Goal: Information Seeking & Learning: Understand process/instructions

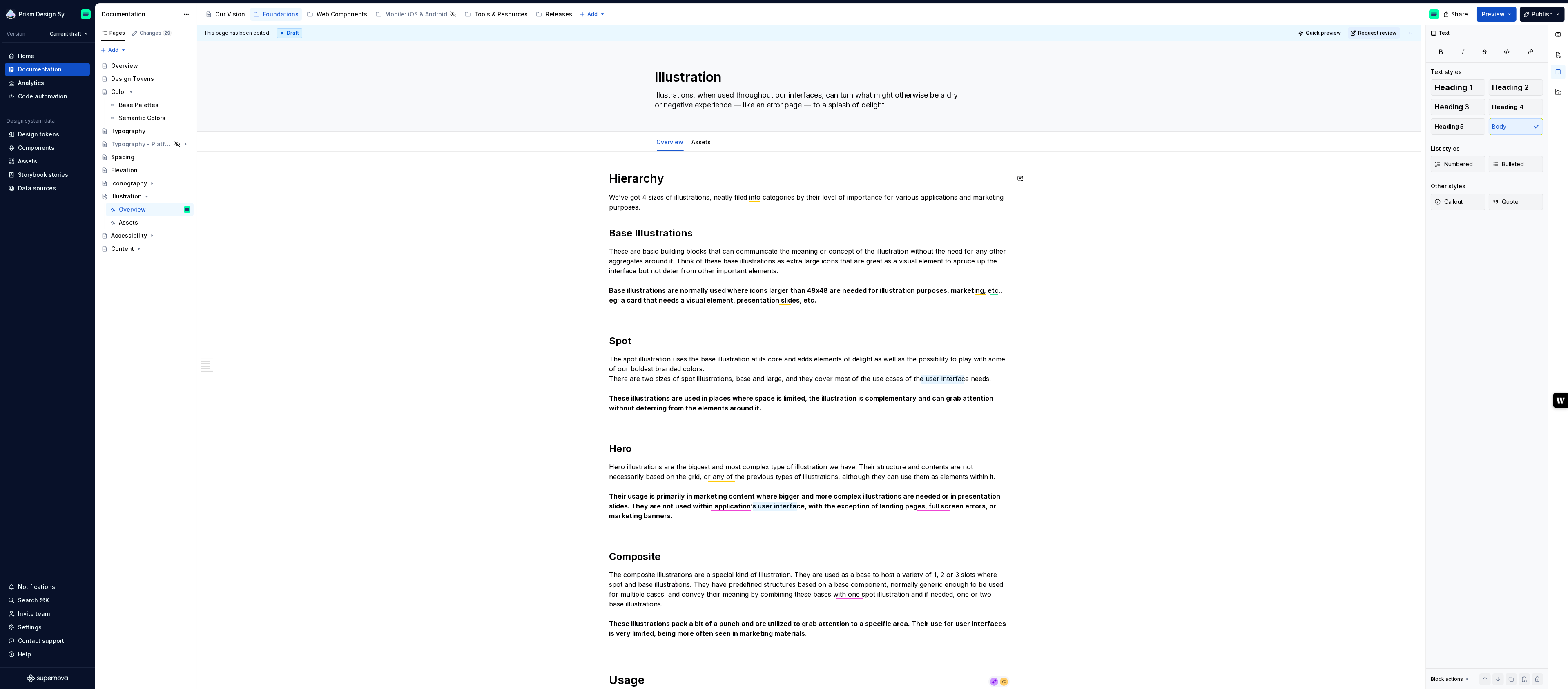
type textarea "*"
click at [31, 161] on div "Assets" at bounding box center [27, 161] width 19 height 8
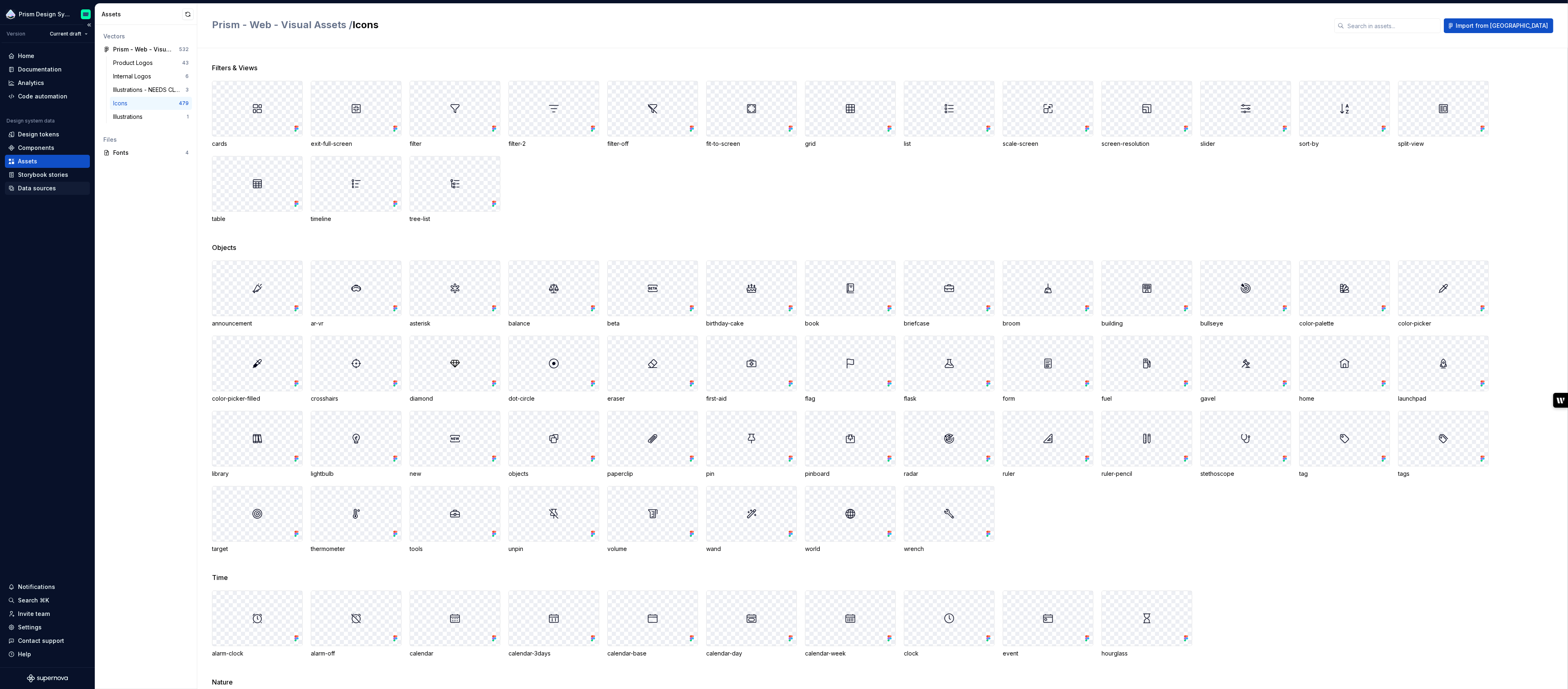
click at [50, 187] on div "Data sources" at bounding box center [36, 189] width 38 height 8
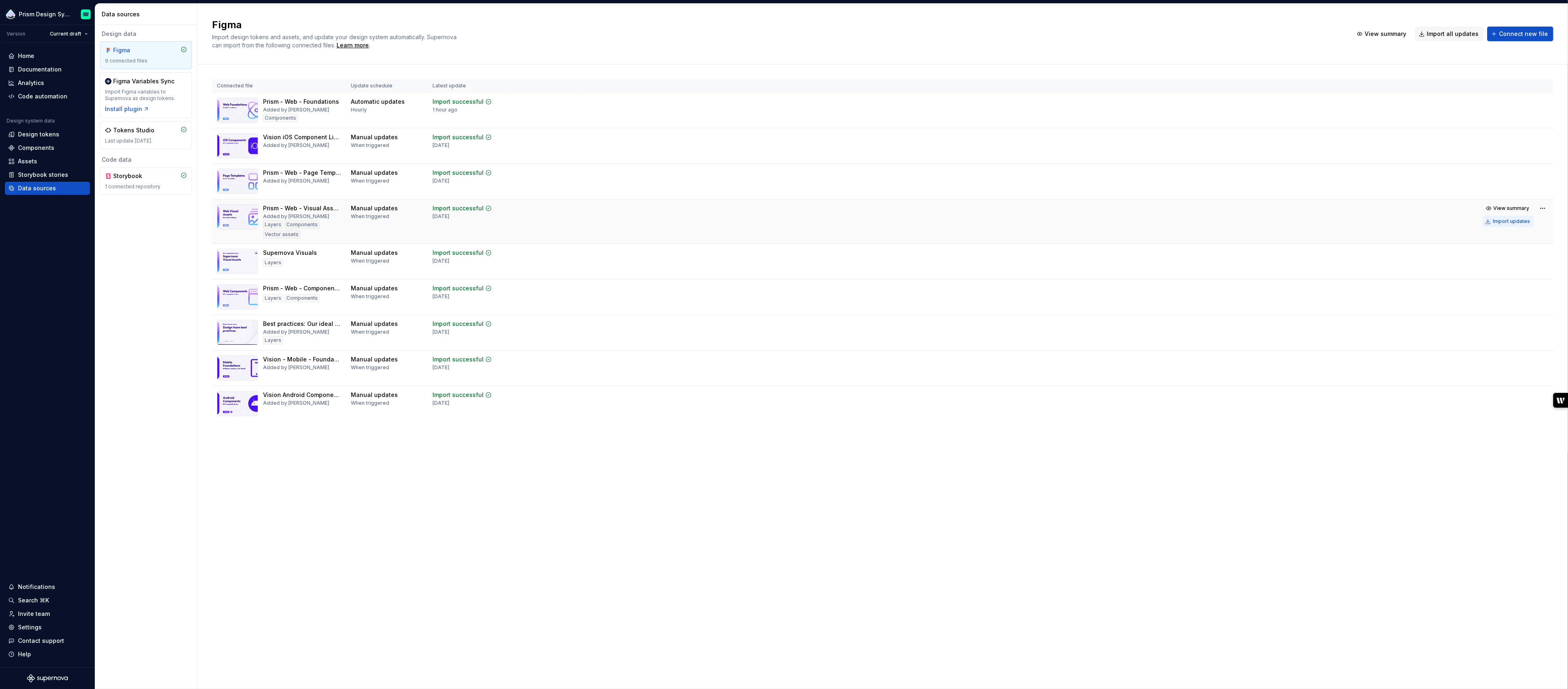
click at [1499, 221] on div "Import updates" at bounding box center [1512, 221] width 37 height 7
click at [35, 156] on div "Assets" at bounding box center [47, 160] width 85 height 13
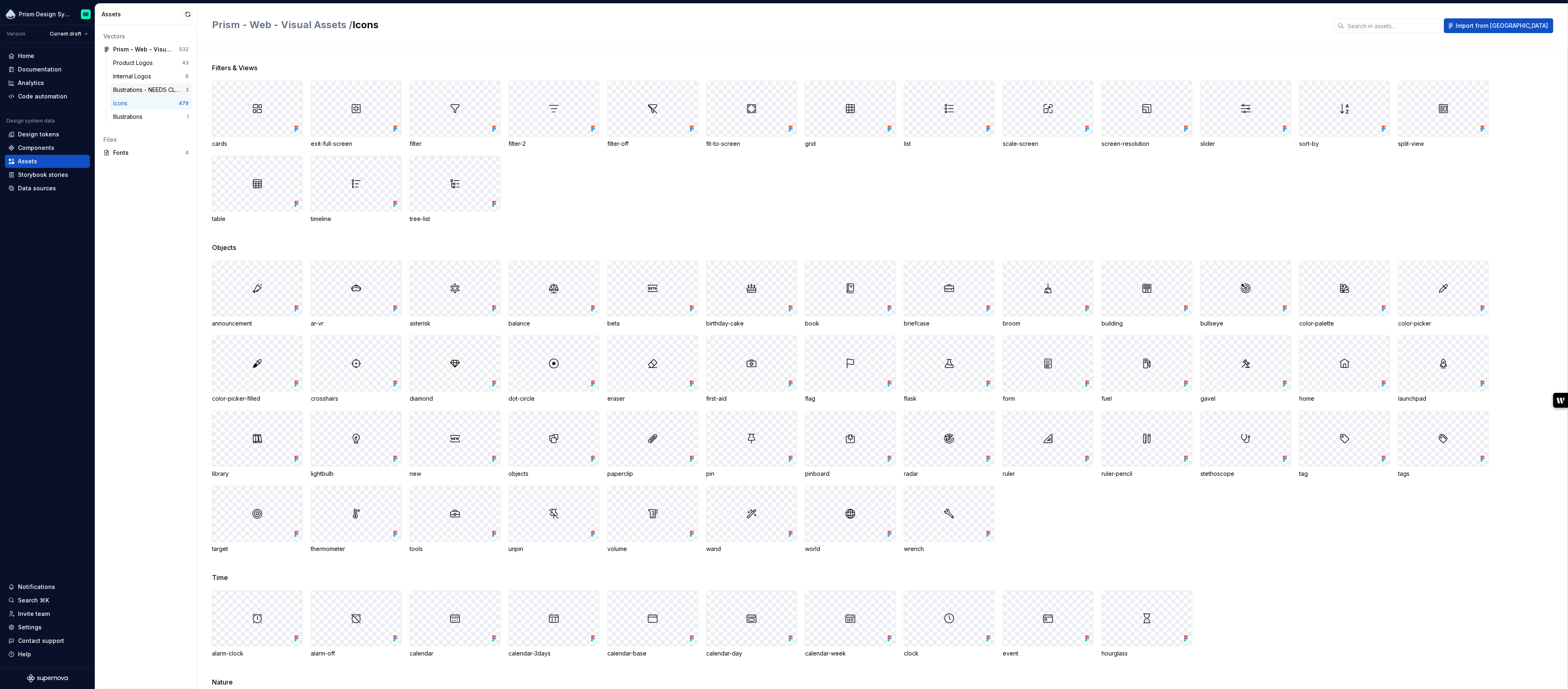
click at [152, 88] on div "Illustrations - NEEDS CLEANUP" at bounding box center [149, 89] width 72 height 8
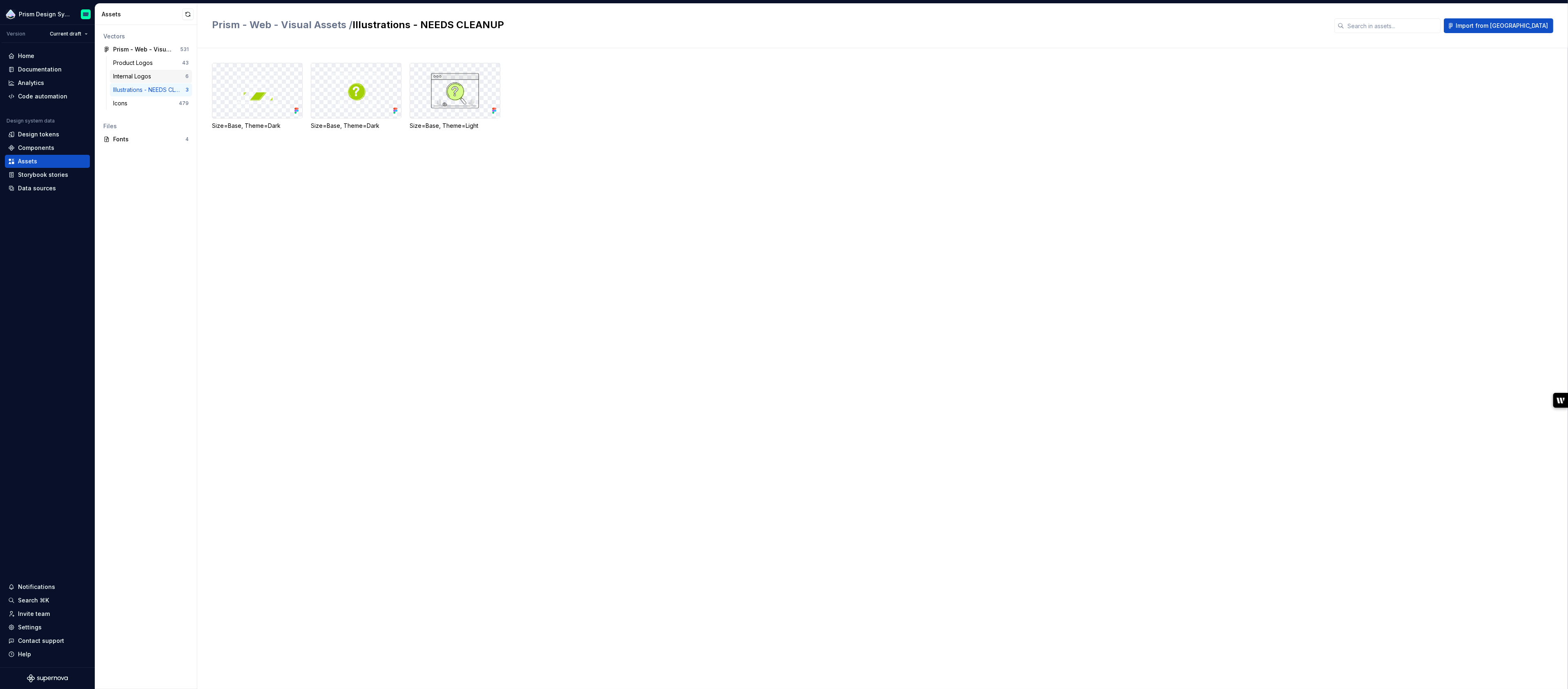
click at [144, 78] on div "Internal Logos" at bounding box center [133, 76] width 41 height 8
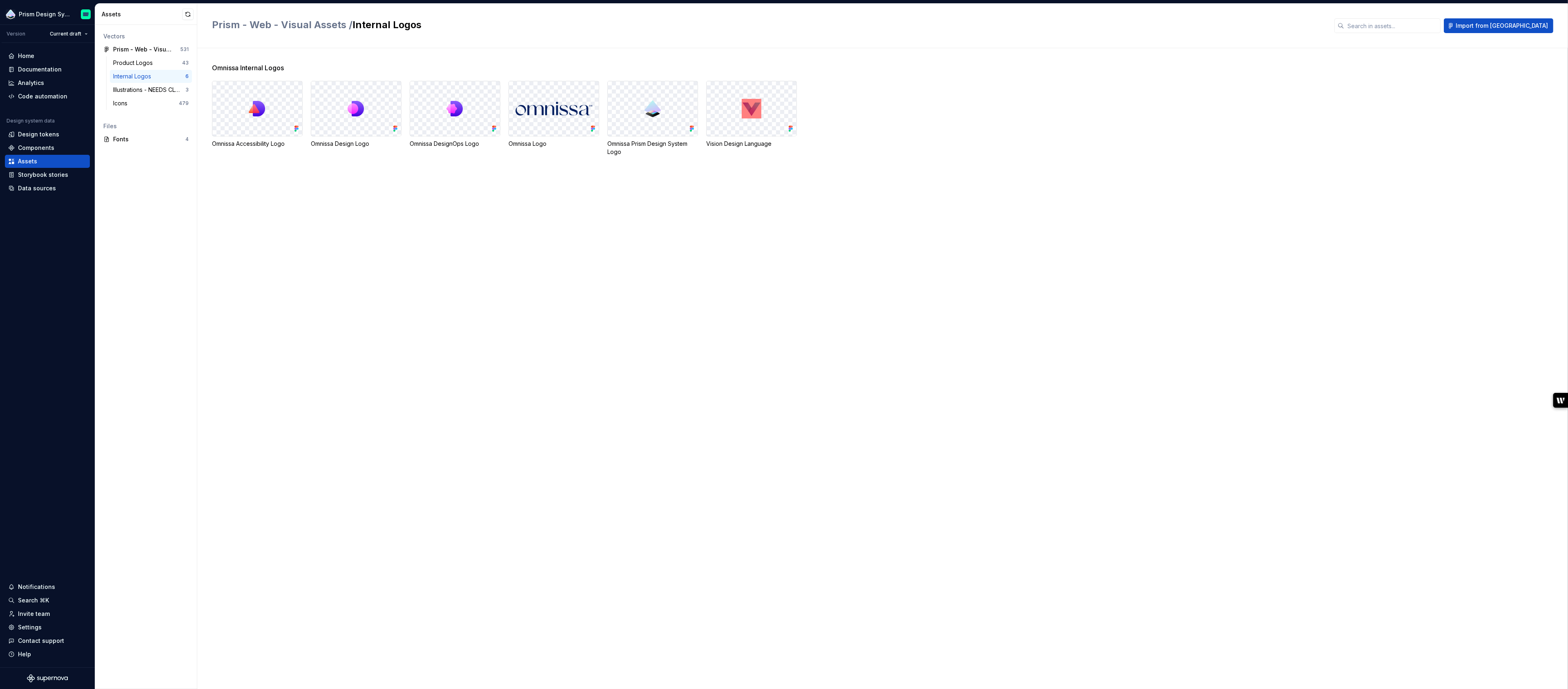
click at [749, 131] on div at bounding box center [751, 109] width 89 height 54
click at [750, 113] on img at bounding box center [751, 109] width 19 height 19
click at [133, 61] on div "Product Logos" at bounding box center [134, 63] width 43 height 8
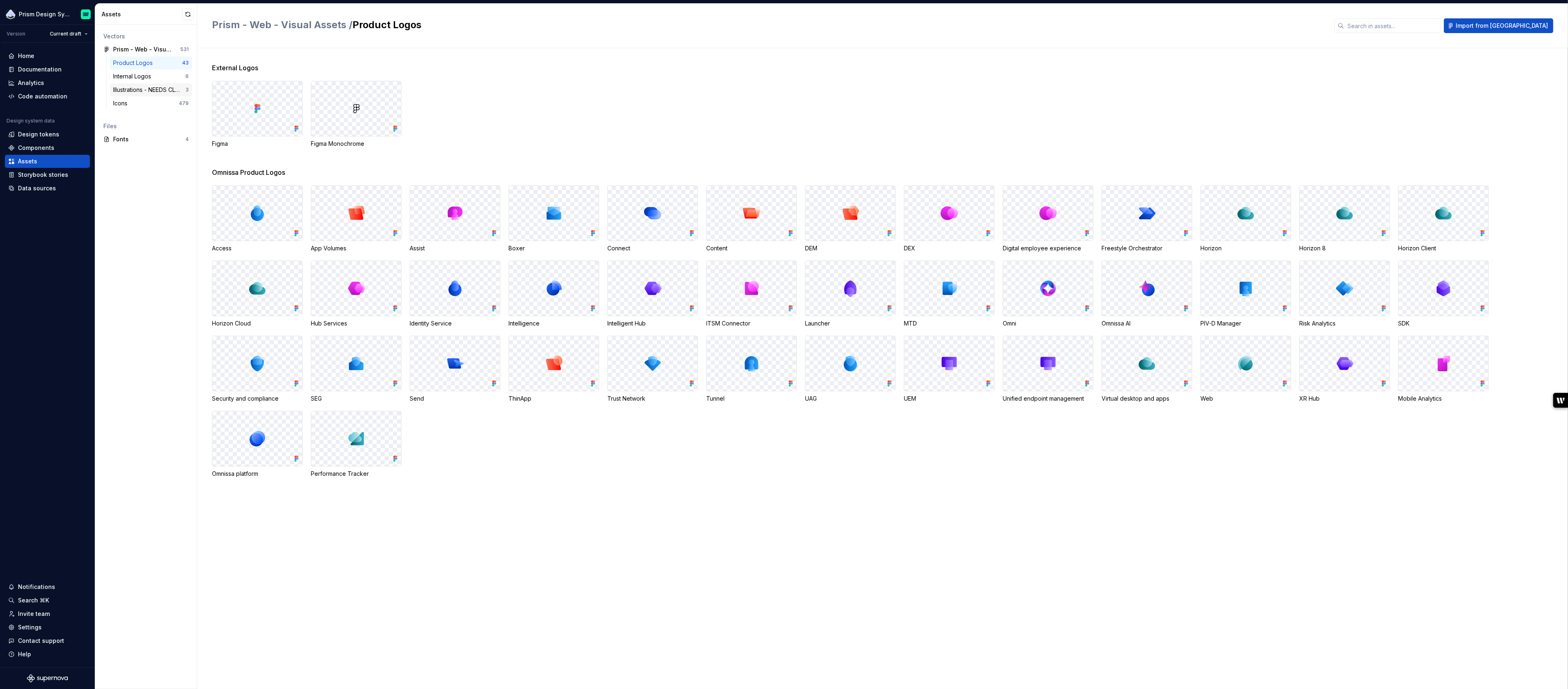
click at [134, 88] on div "Illustrations - NEEDS CLEANUP" at bounding box center [149, 89] width 72 height 8
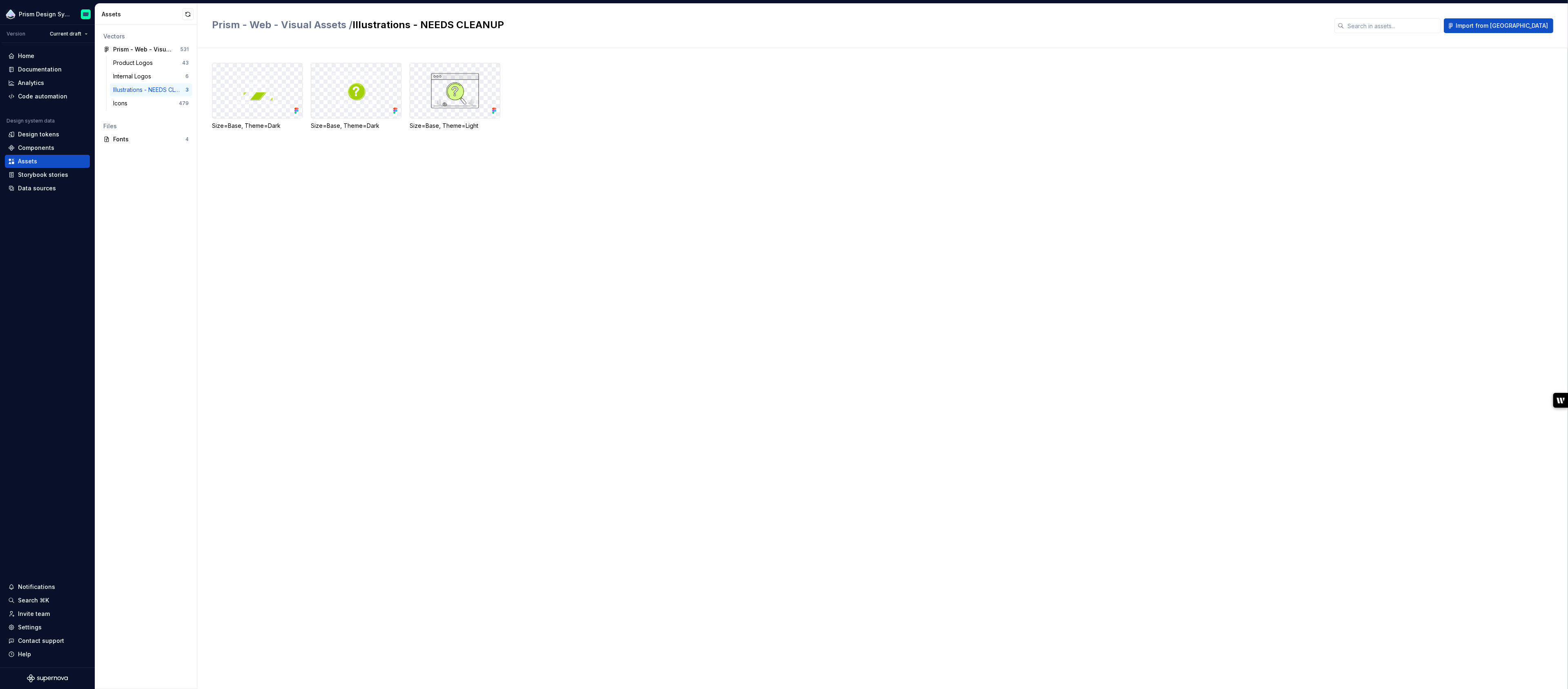
click at [256, 167] on div "Size=Base, Theme=Dark Size=Base, Theme=Dark Size=Base, Theme=Light" at bounding box center [889, 368] width 1356 height 640
click at [363, 25] on h2 "Prism - Web - Visual Assets / Illustrations - NEEDS CLEANUP" at bounding box center [768, 24] width 1113 height 13
click at [151, 87] on div "Illustrations - NEEDS CLEANUP" at bounding box center [149, 89] width 72 height 8
click at [157, 209] on div "Vectors Prism - Web - Visual Assets 531 Product Logos 43 Internal Logos 6 Illus…" at bounding box center [146, 357] width 102 height 664
click at [185, 49] on button "button" at bounding box center [186, 50] width 12 height 12
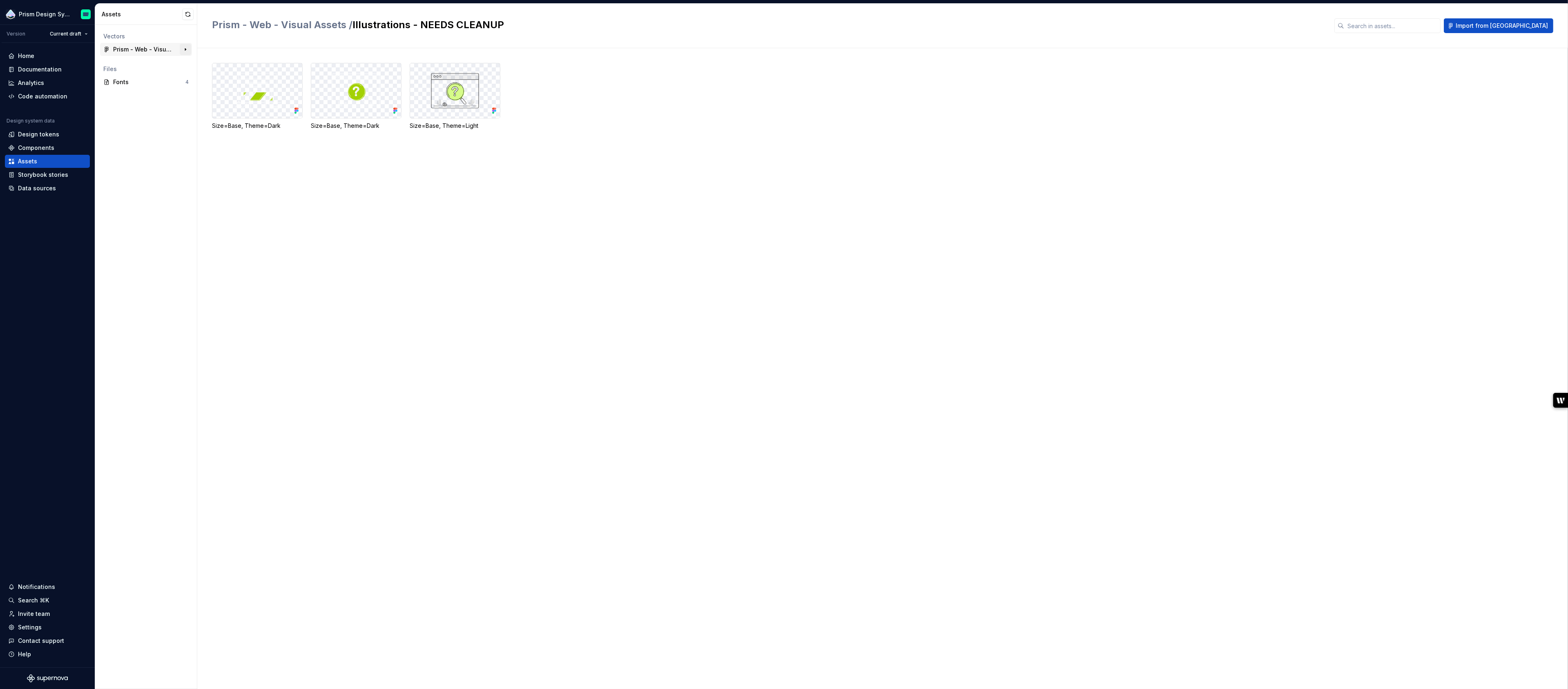
click at [185, 49] on button "button" at bounding box center [186, 50] width 12 height 12
click at [153, 46] on div "Prism - Web - Visual Assets" at bounding box center [143, 50] width 61 height 8
click at [187, 15] on button "button" at bounding box center [188, 15] width 12 height 12
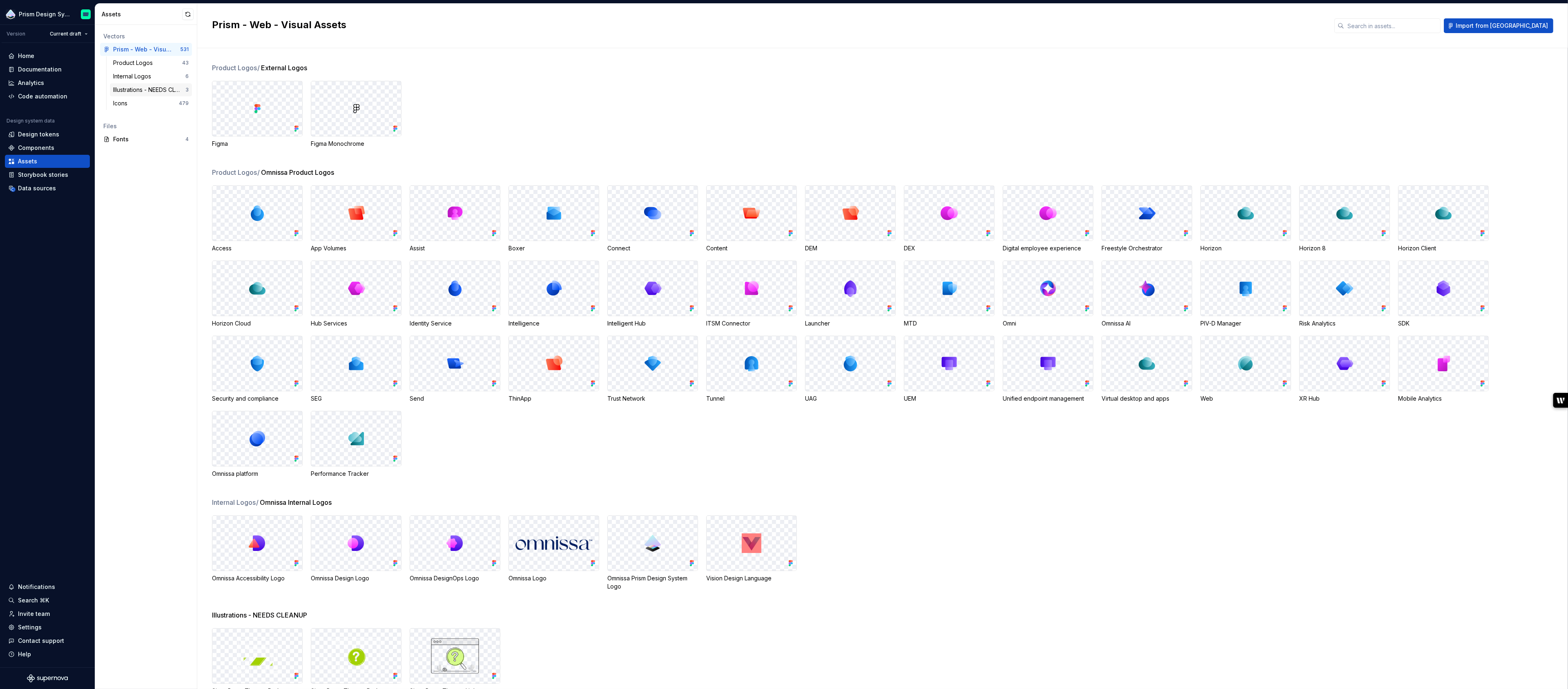
click at [149, 89] on div "Illustrations - NEEDS CLEANUP" at bounding box center [149, 89] width 72 height 8
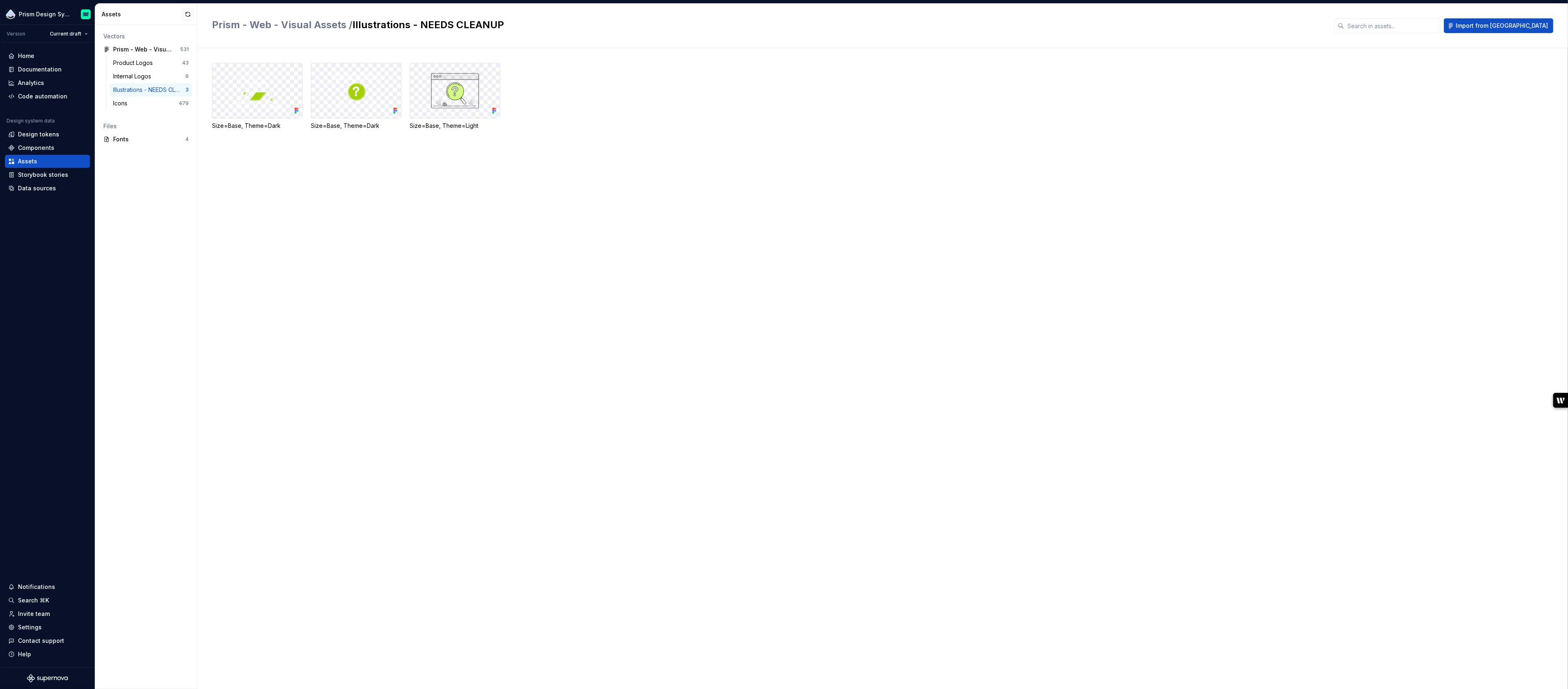
click at [506, 25] on h2 "Prism - Web - Visual Assets / Illustrations - NEEDS CLEANUP" at bounding box center [768, 24] width 1113 height 13
click at [190, 17] on button "button" at bounding box center [188, 15] width 12 height 12
click at [34, 188] on div "Data sources" at bounding box center [36, 189] width 38 height 8
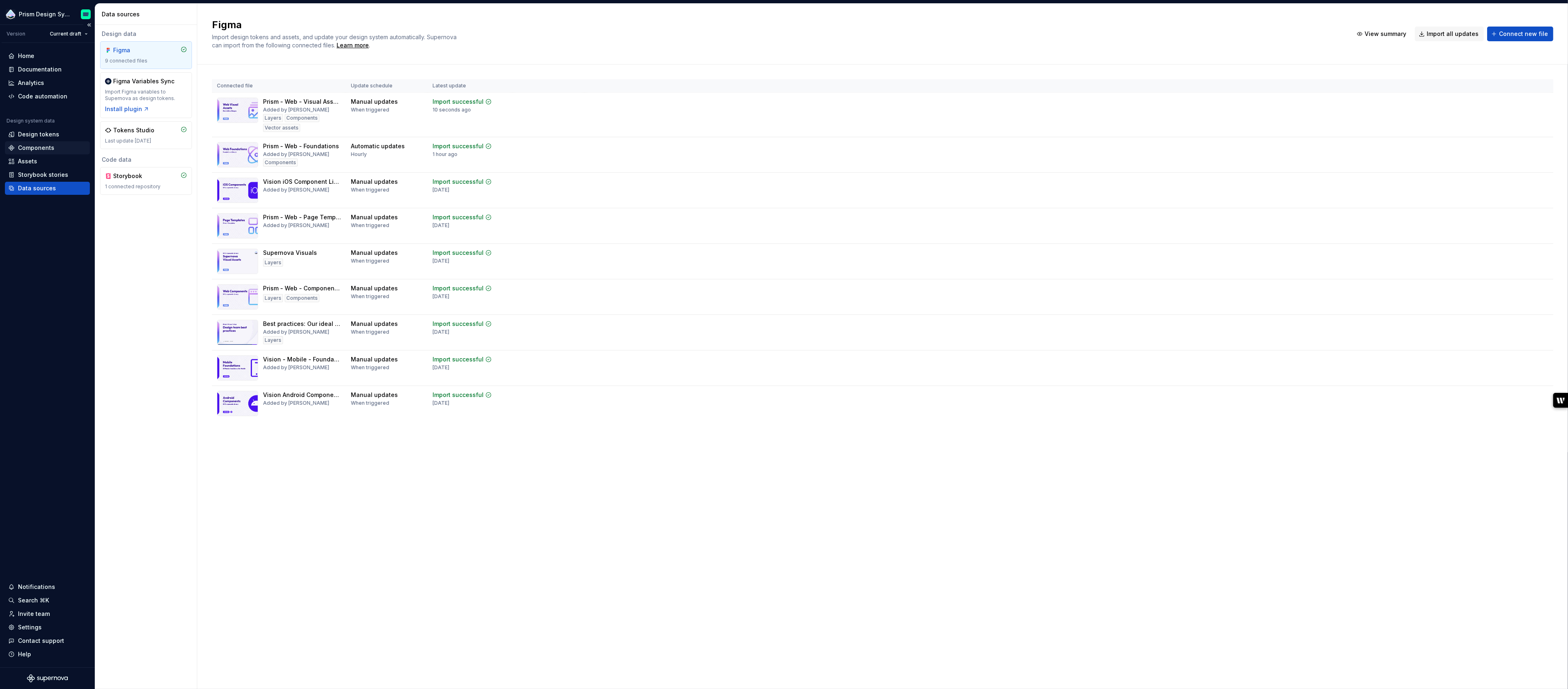
click at [36, 149] on div "Components" at bounding box center [35, 148] width 36 height 8
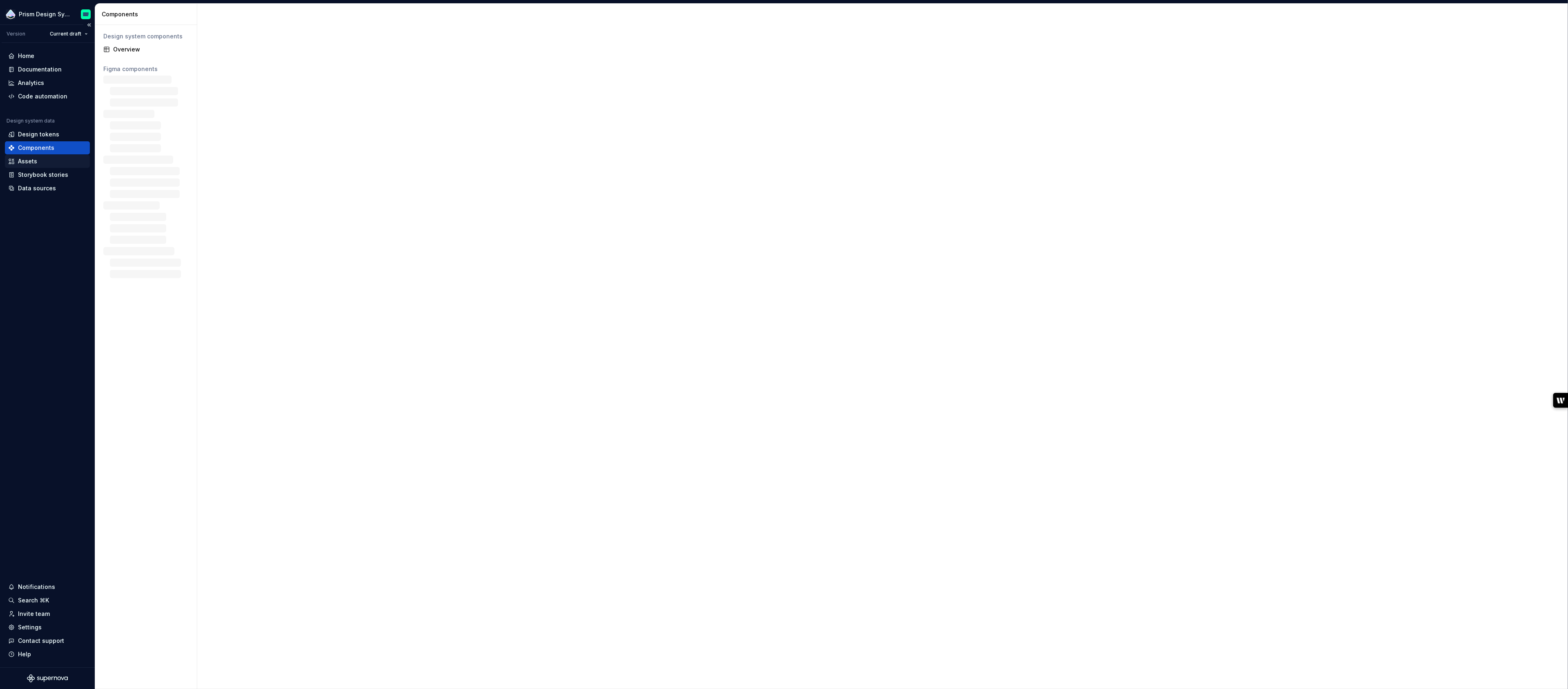
click at [31, 161] on div "Assets" at bounding box center [27, 161] width 19 height 8
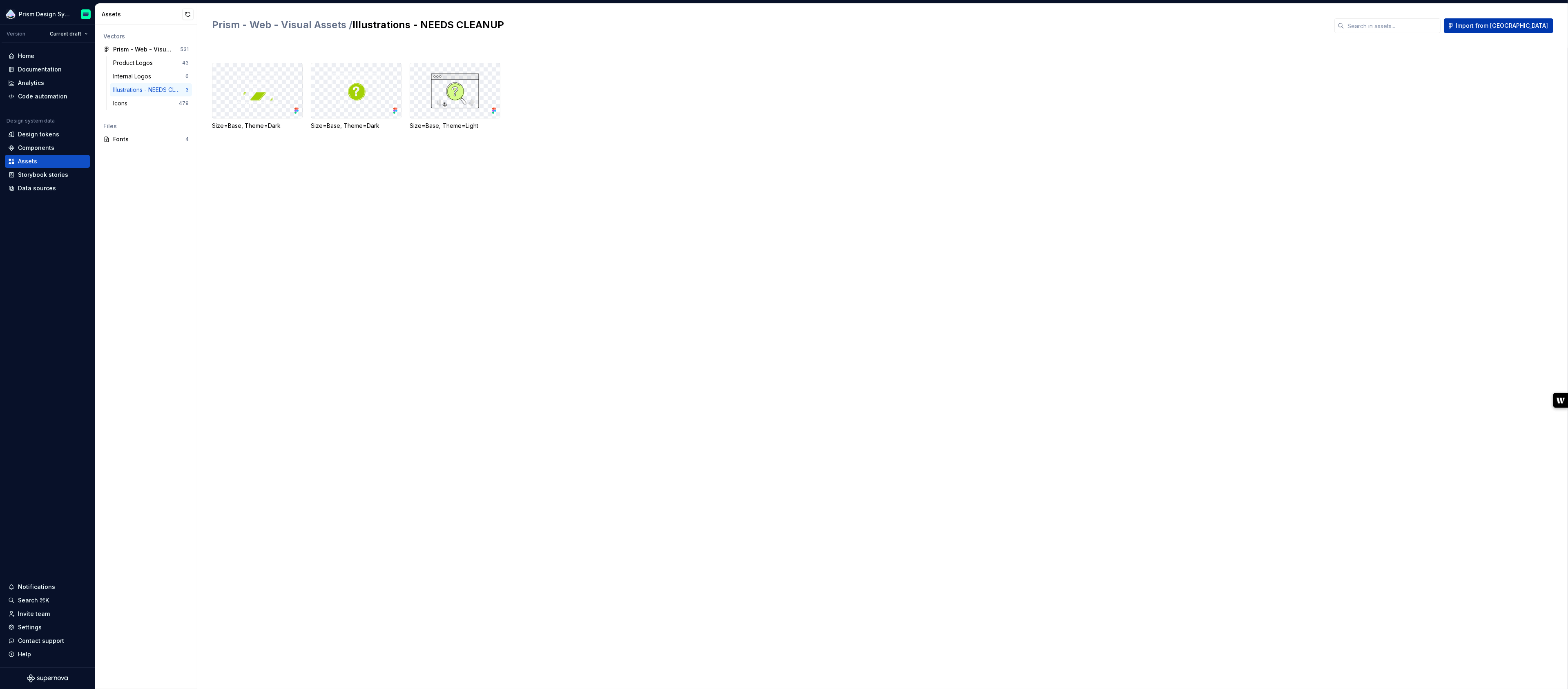
click at [1543, 27] on span "Import from [GEOGRAPHIC_DATA]" at bounding box center [1502, 25] width 92 height 8
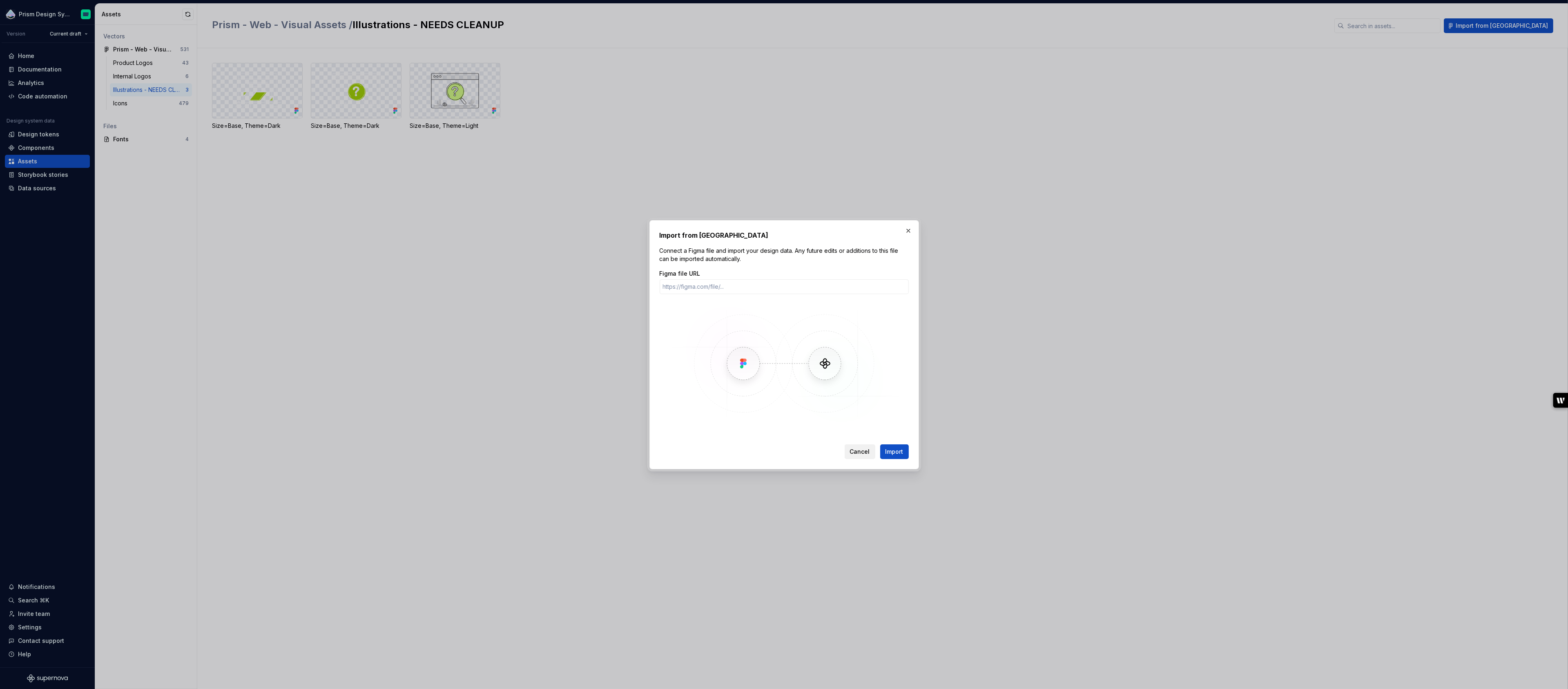
click at [857, 455] on span "Cancel" at bounding box center [860, 452] width 20 height 8
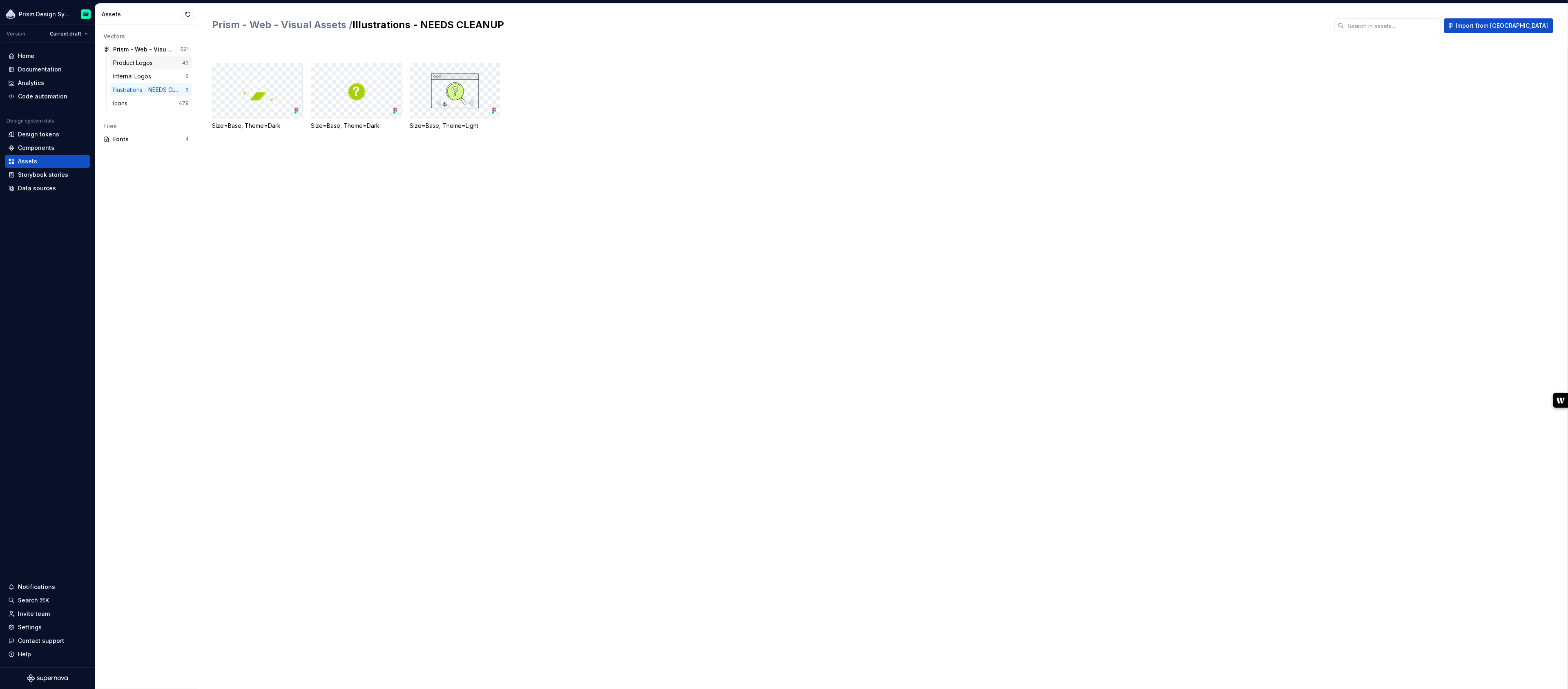
click at [150, 61] on div "Product Logos" at bounding box center [134, 63] width 43 height 8
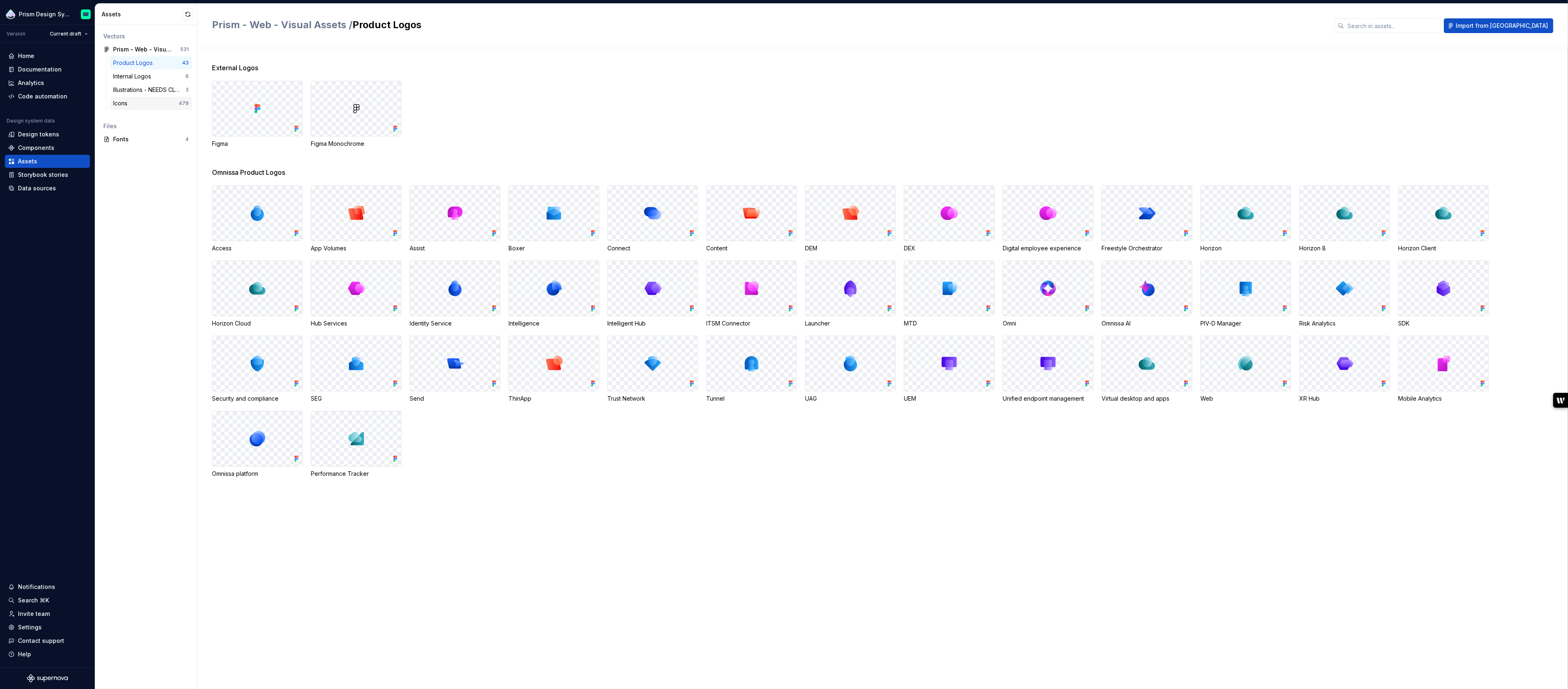
click at [145, 105] on div "Icons" at bounding box center [146, 103] width 66 height 8
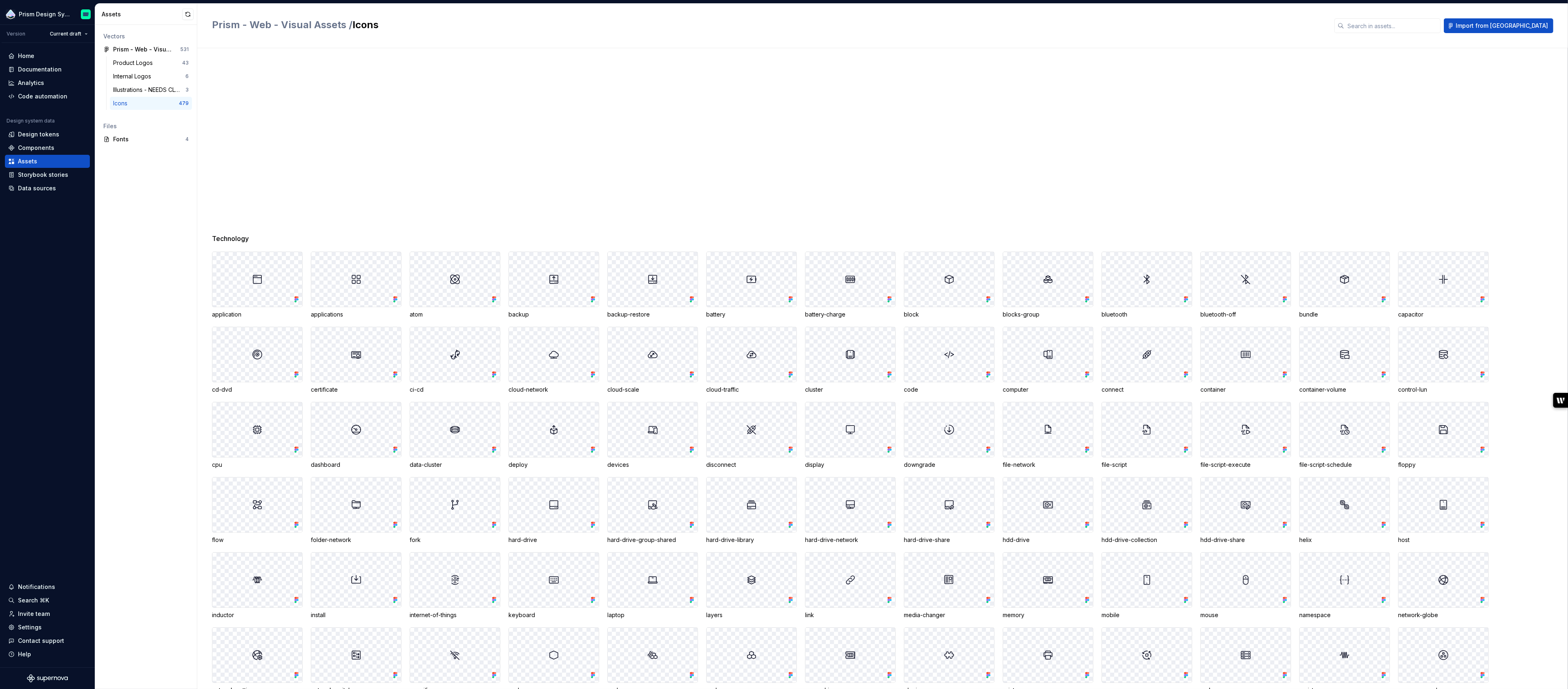
scroll to position [2866, 0]
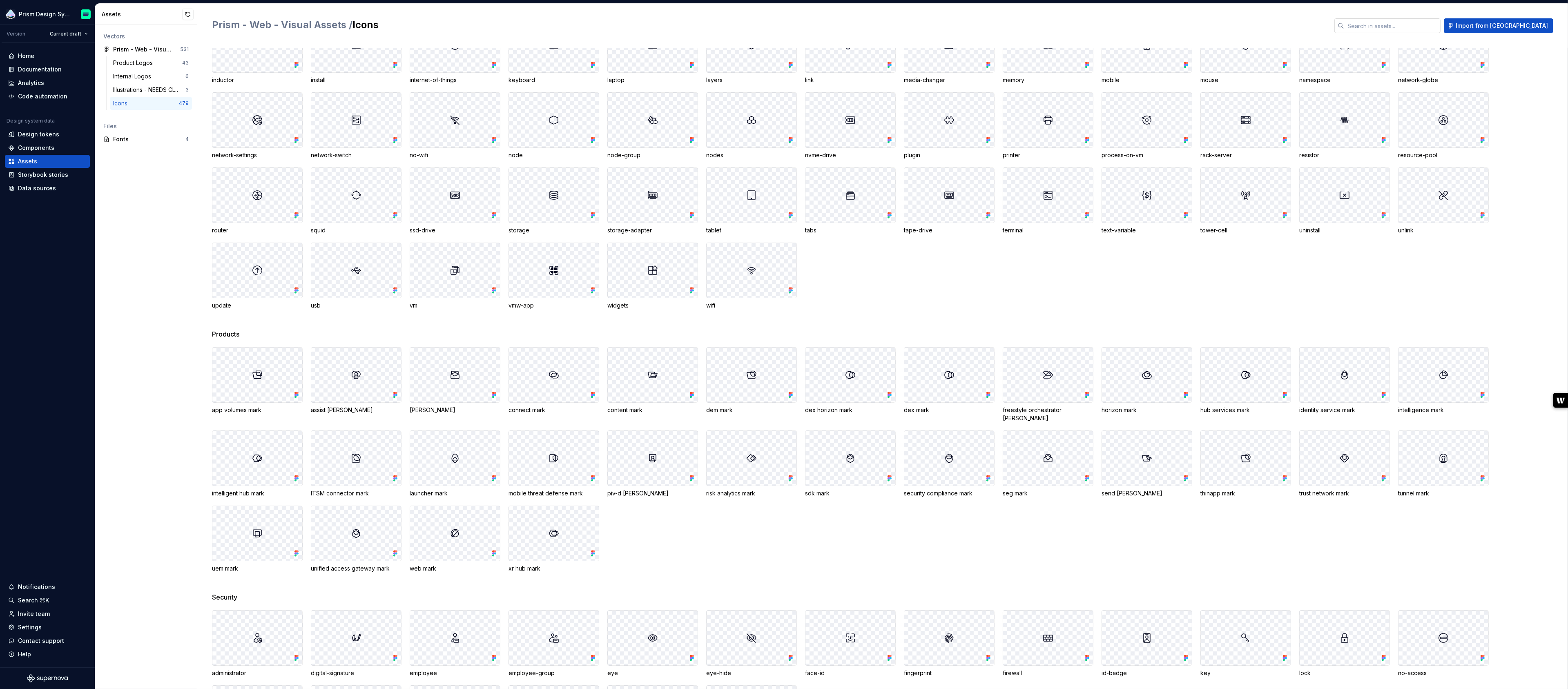
click at [1436, 28] on input "text" at bounding box center [1392, 25] width 96 height 15
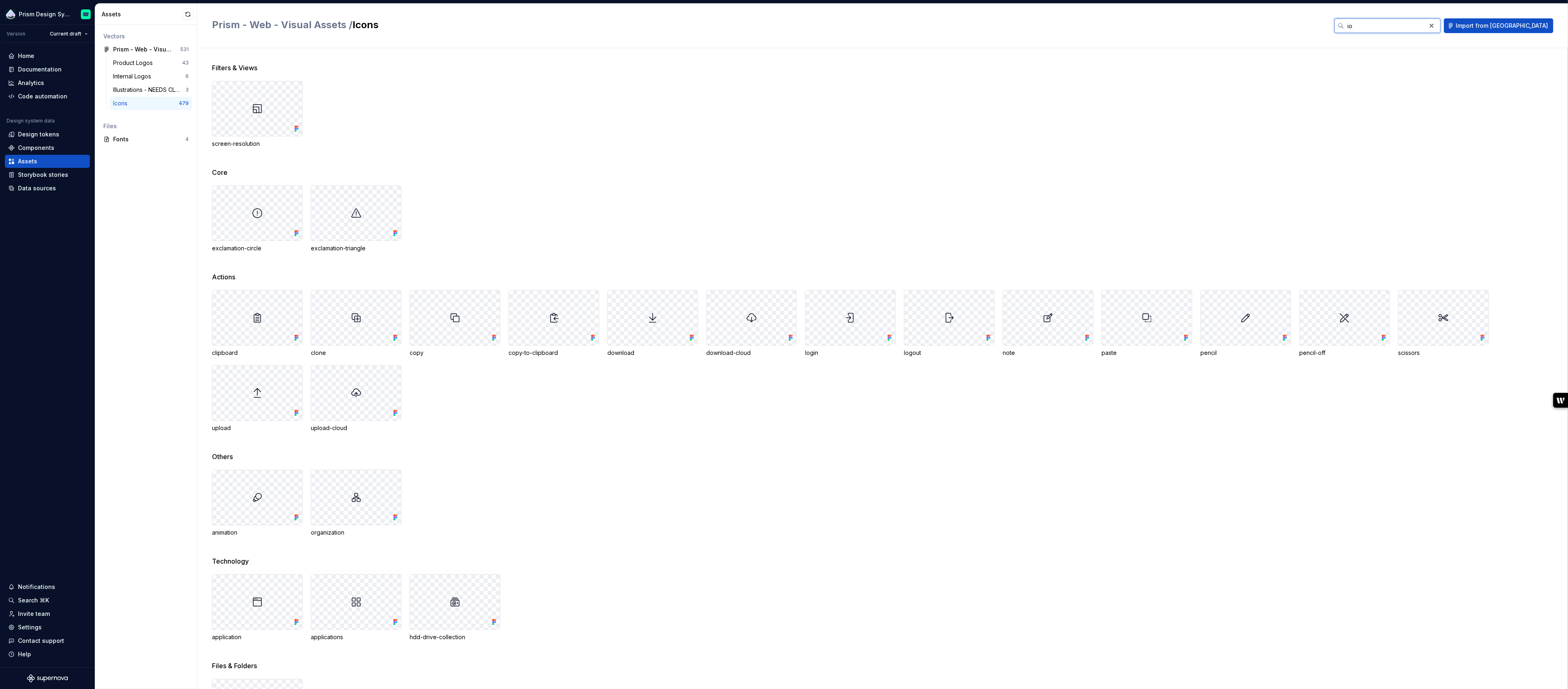
type input "i"
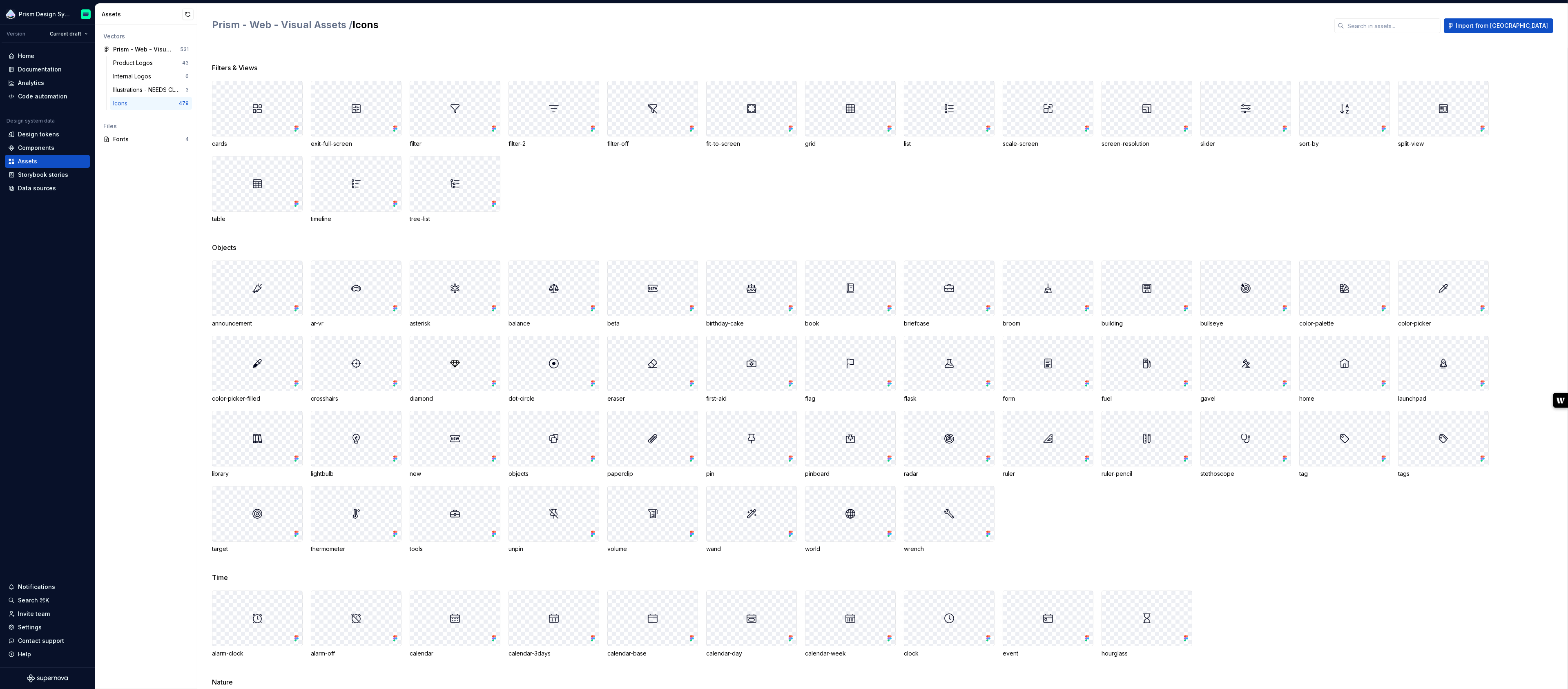
click at [166, 199] on div "Vectors Prism - Web - Visual Assets 531 Product Logos 43 Internal Logos 6 Illus…" at bounding box center [146, 357] width 102 height 664
click at [51, 162] on div "Assets" at bounding box center [47, 161] width 79 height 8
click at [242, 63] on span "Filters & Views" at bounding box center [234, 68] width 46 height 10
click at [184, 50] on button "button" at bounding box center [186, 50] width 12 height 12
click at [149, 48] on div "Prism - Web - Visual Assets" at bounding box center [143, 50] width 61 height 8
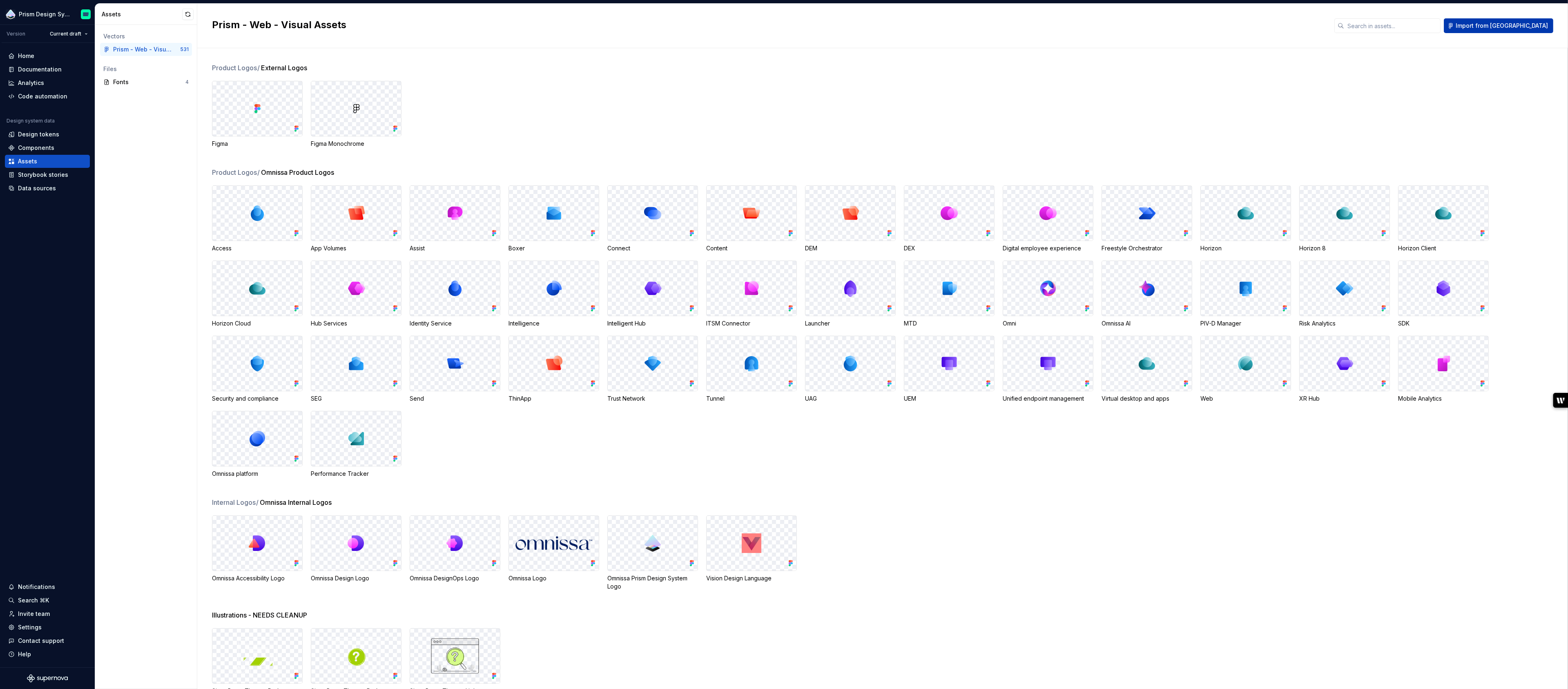
click at [1521, 25] on span "Import from [GEOGRAPHIC_DATA]" at bounding box center [1502, 25] width 92 height 8
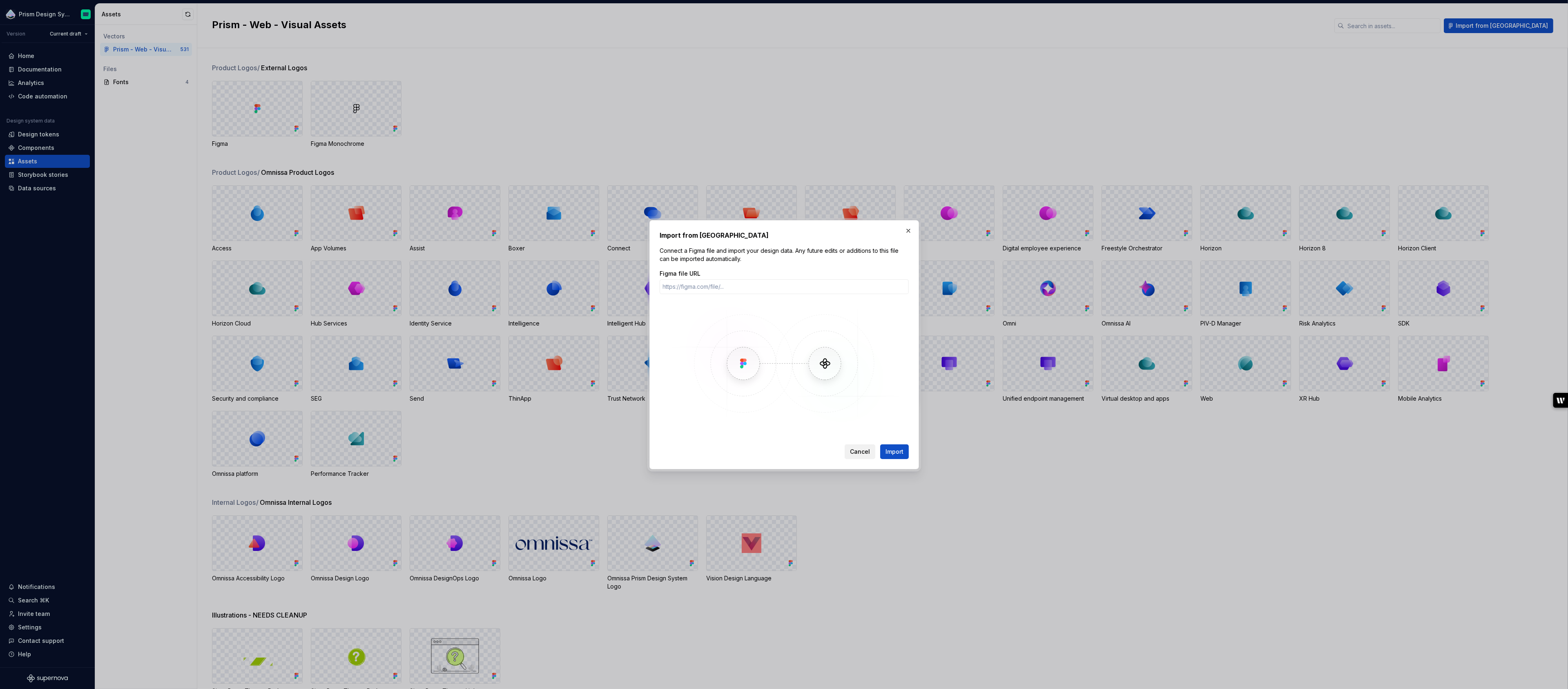
click at [868, 453] on span "Cancel" at bounding box center [860, 452] width 20 height 8
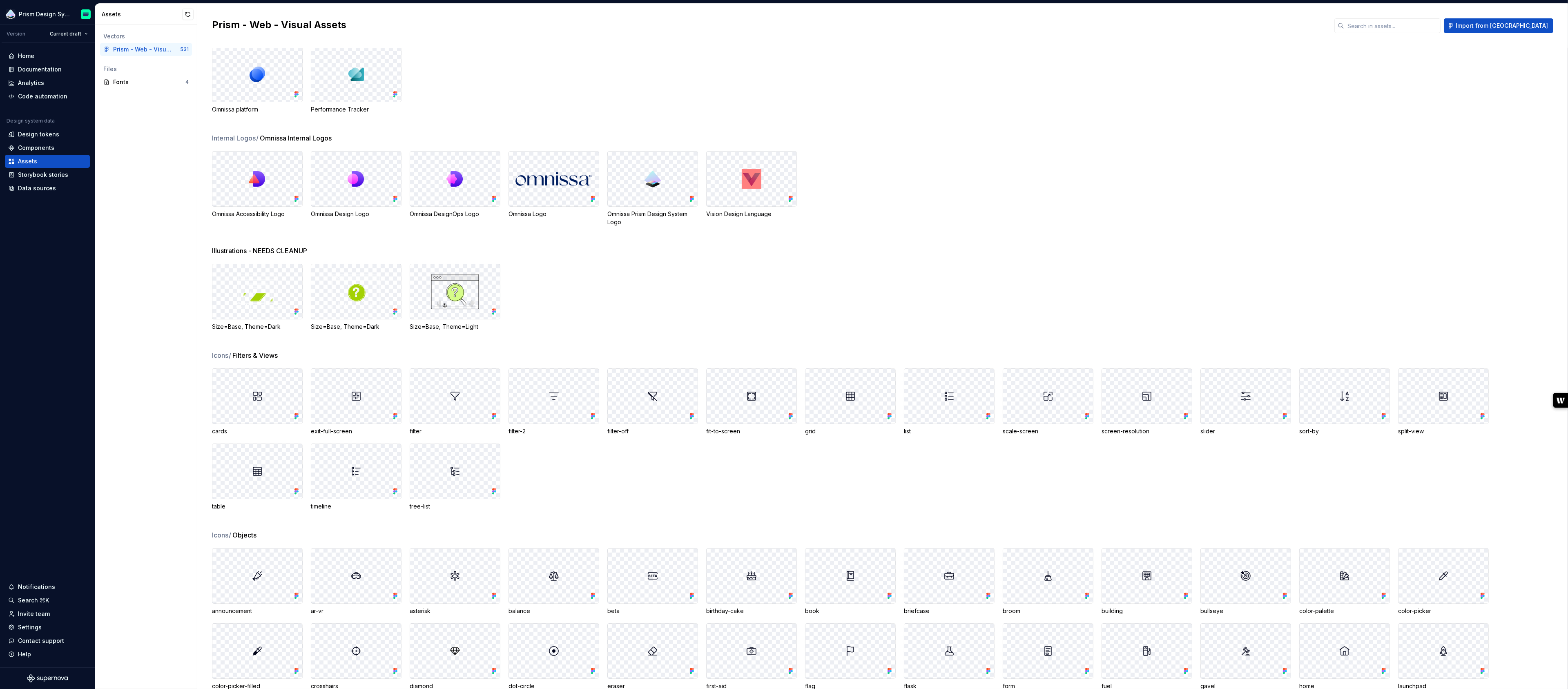
scroll to position [320, 0]
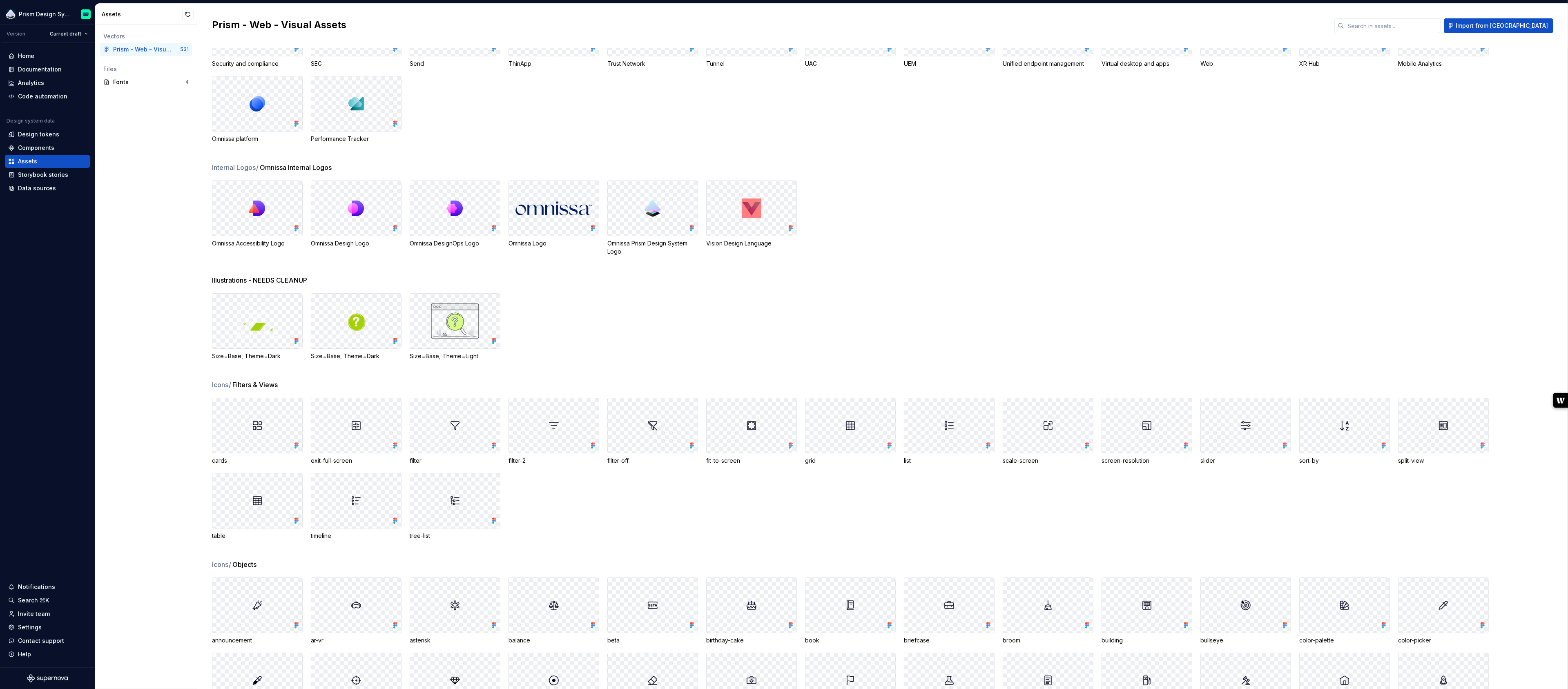
click at [305, 277] on span "Illustrations - NEEDS CLEANUP" at bounding box center [260, 280] width 95 height 10
click at [288, 278] on span "Illustrations - NEEDS CLEANUP" at bounding box center [260, 280] width 95 height 10
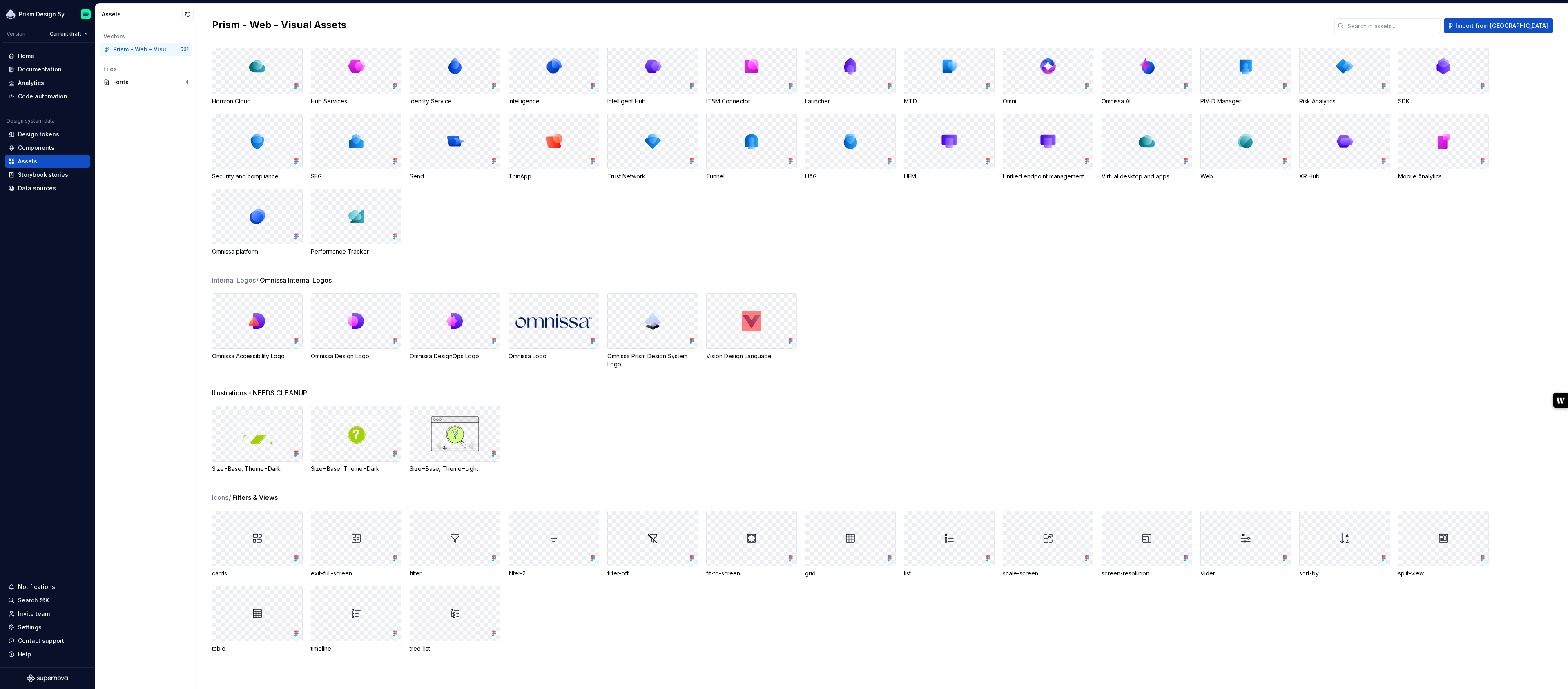
scroll to position [0, 0]
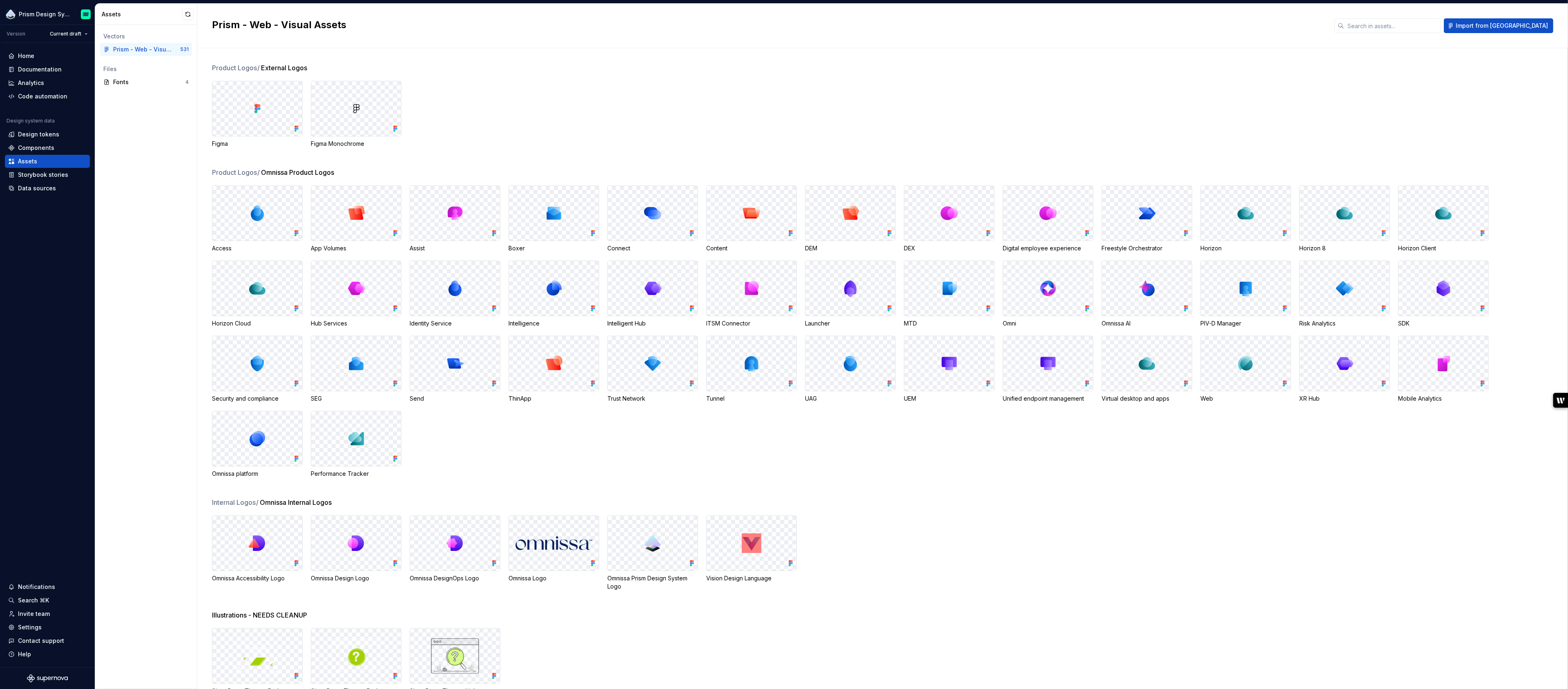
click at [237, 67] on span "Product Logos /" at bounding box center [236, 68] width 49 height 10
click at [41, 189] on div "Data sources" at bounding box center [36, 189] width 38 height 8
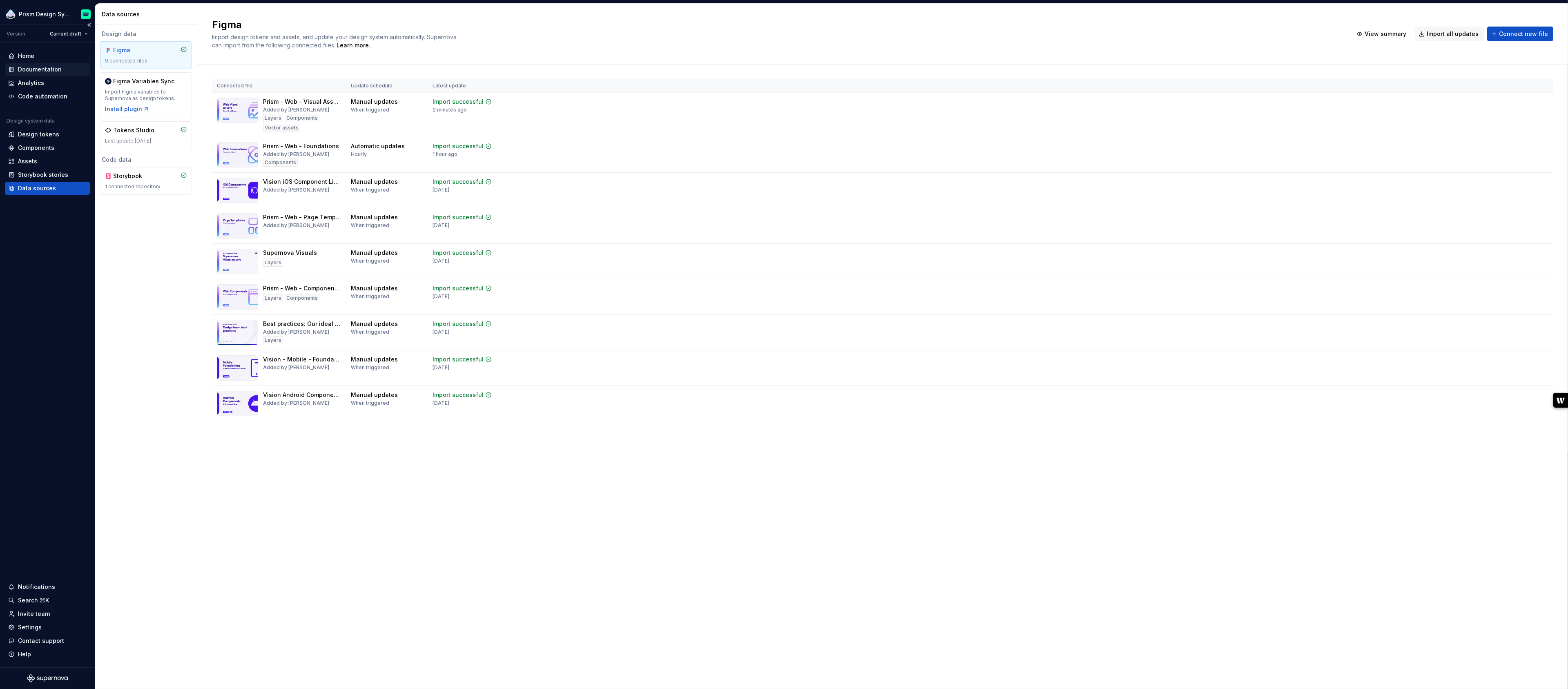
click at [41, 67] on div "Documentation" at bounding box center [39, 69] width 44 height 8
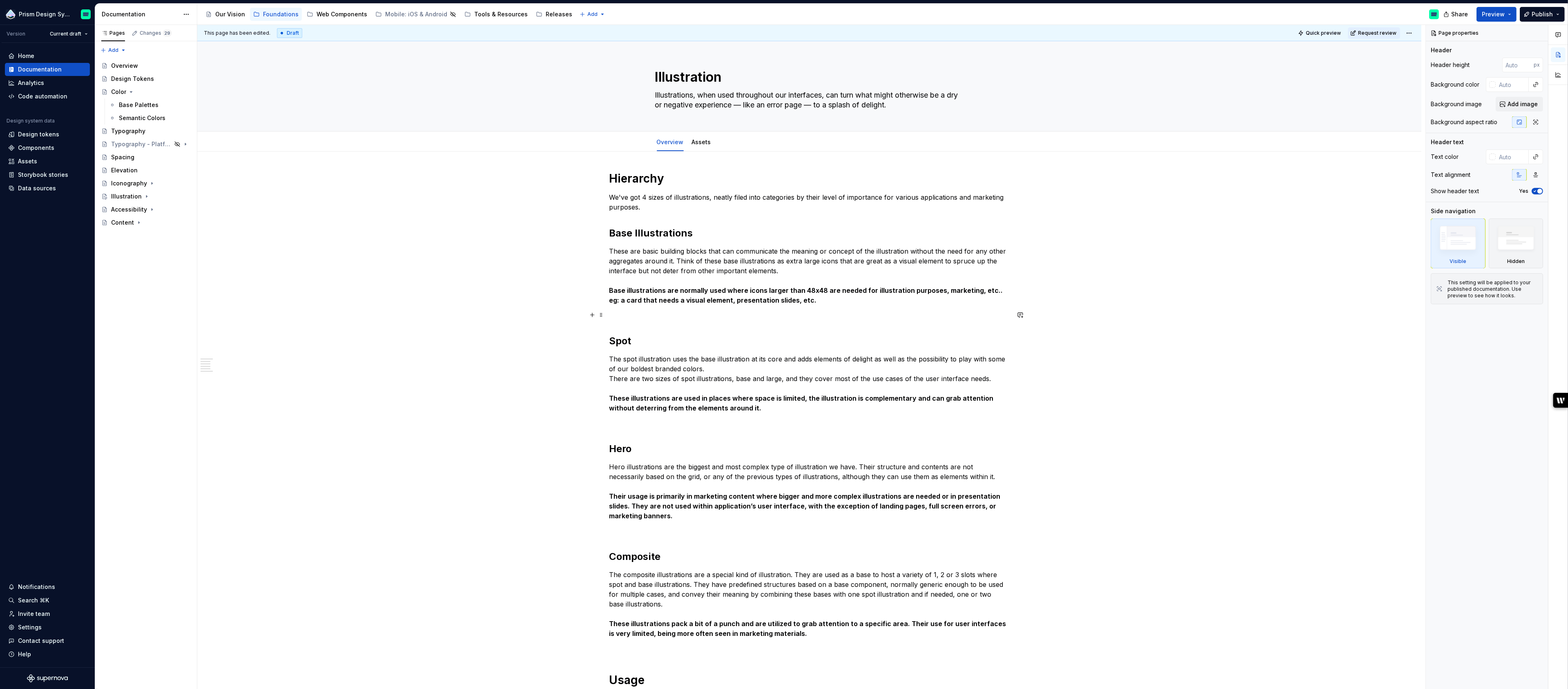
click at [688, 318] on p at bounding box center [810, 315] width 401 height 10
type textarea "*"
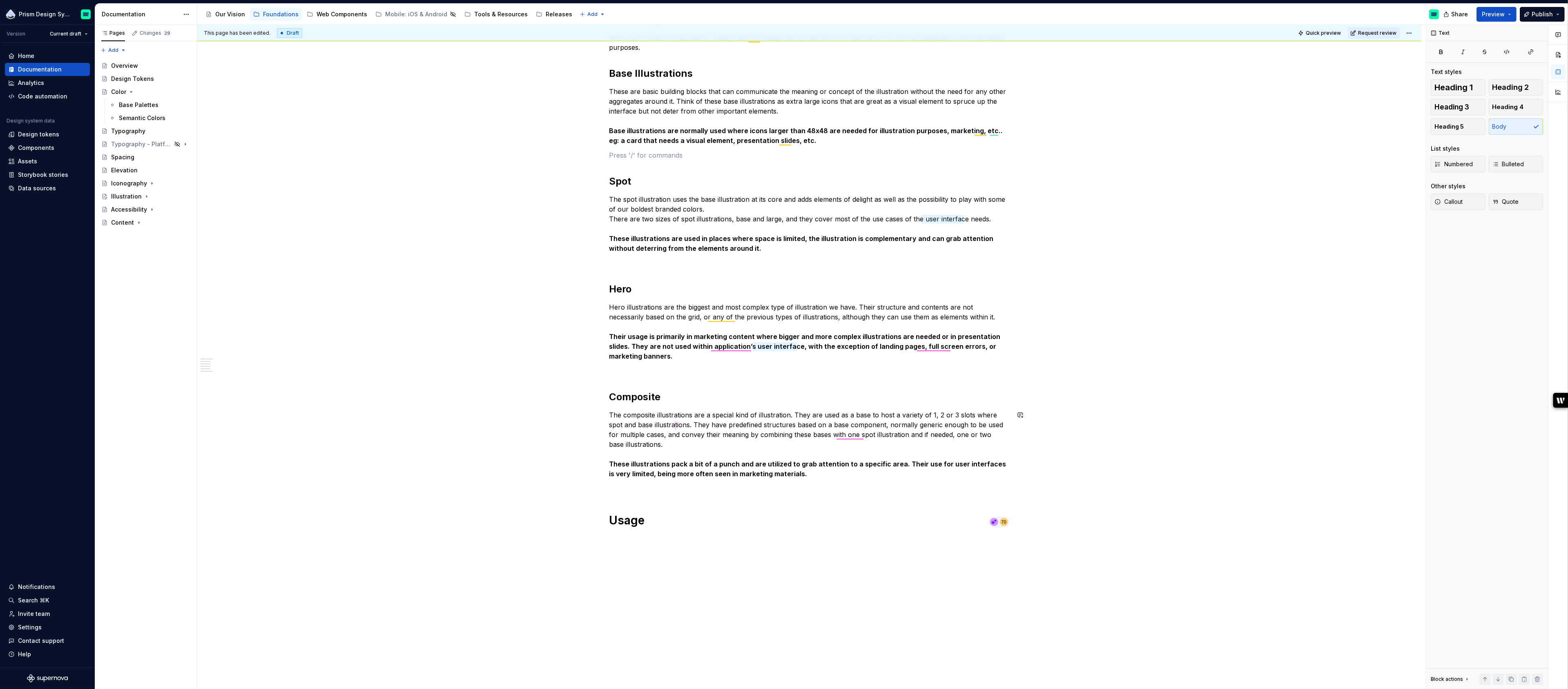
scroll to position [214, 0]
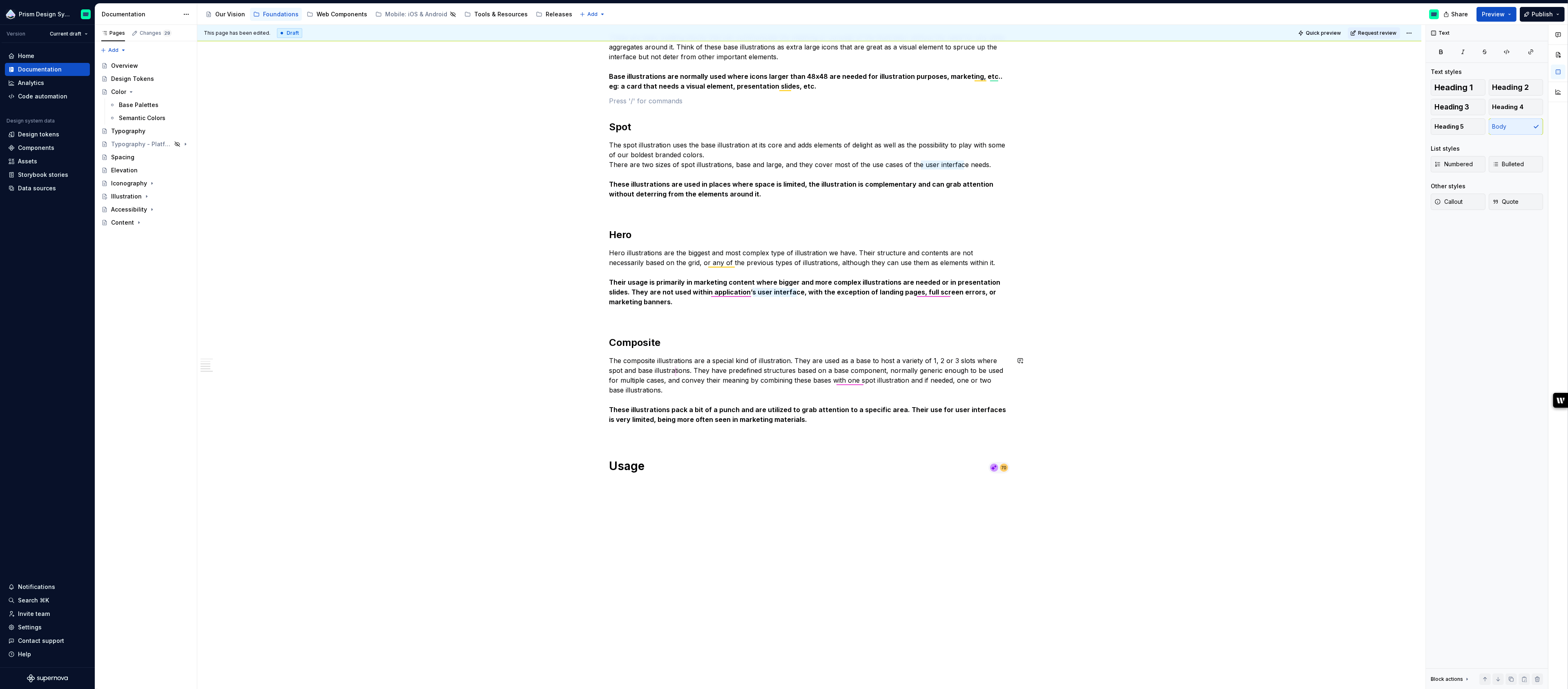
click at [650, 481] on div "Hierarchy We've got 4 sizes of illustrations, neatly filed into categories by t…" at bounding box center [810, 220] width 401 height 526
click at [618, 464] on h1 "Usage" at bounding box center [810, 465] width 401 height 15
click at [664, 466] on h1 "Location usage" at bounding box center [810, 465] width 401 height 15
click at [644, 498] on div "Hierarchy We've got 4 sizes of illustrations, neatly filed into categories by t…" at bounding box center [810, 314] width 1225 height 752
drag, startPoint x: 791, startPoint y: 485, endPoint x: 899, endPoint y: 485, distance: 108.0
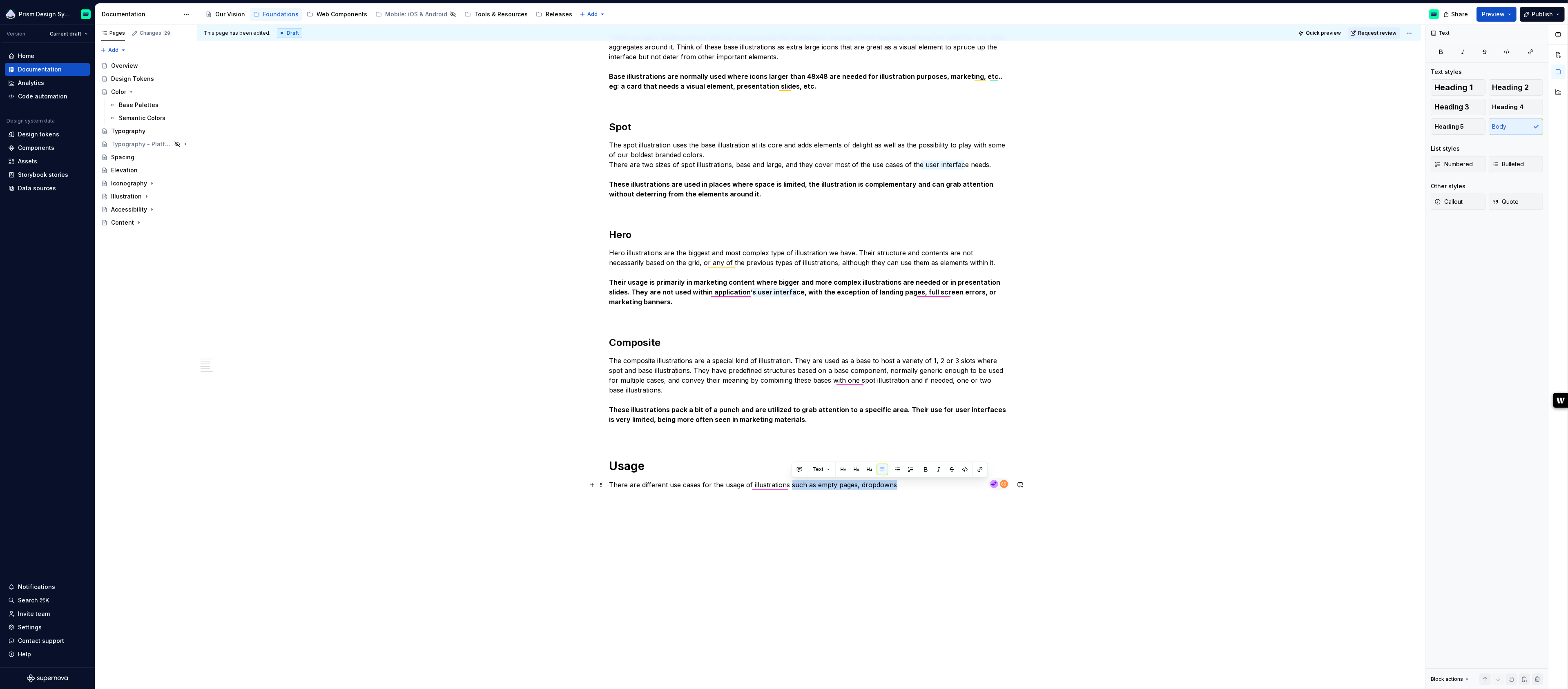
click at [899, 485] on p "There are different use cases for the usage of illustrations such as empty page…" at bounding box center [810, 485] width 401 height 10
click at [799, 485] on p "There are different use cases for the usage of illustrations, majorly they are …" at bounding box center [810, 490] width 401 height 19
click at [812, 490] on p "There are different use cases for the usage of illustrations. Majorly they are …" at bounding box center [810, 490] width 401 height 19
click at [803, 484] on p "There are different use cases for the usage of illustrations. Majorly they are …" at bounding box center [810, 490] width 401 height 19
click at [786, 495] on p "There are different use cases for the usage of illustrations. Majorly they are …" at bounding box center [810, 490] width 401 height 19
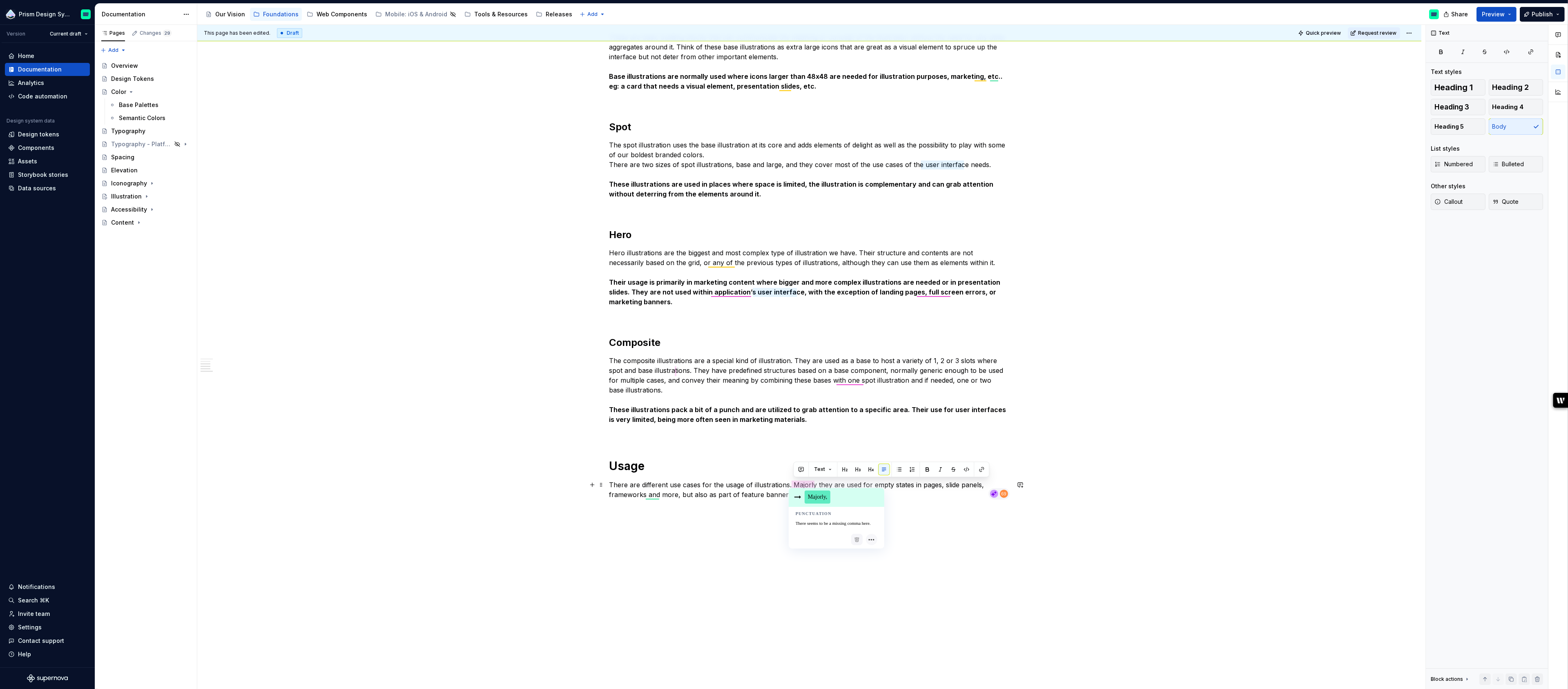
click at [819, 500] on span "Majorly," at bounding box center [818, 497] width 26 height 13
click at [879, 499] on div "Hierarchy We've got 4 sizes of illustrations, neatly filed into categories by t…" at bounding box center [810, 233] width 401 height 552
click at [625, 525] on p "Empry states" at bounding box center [810, 524] width 401 height 10
click at [633, 543] on div "Spelling" at bounding box center [636, 544] width 51 height 5
click at [620, 528] on p "Empty states" at bounding box center [810, 524] width 401 height 10
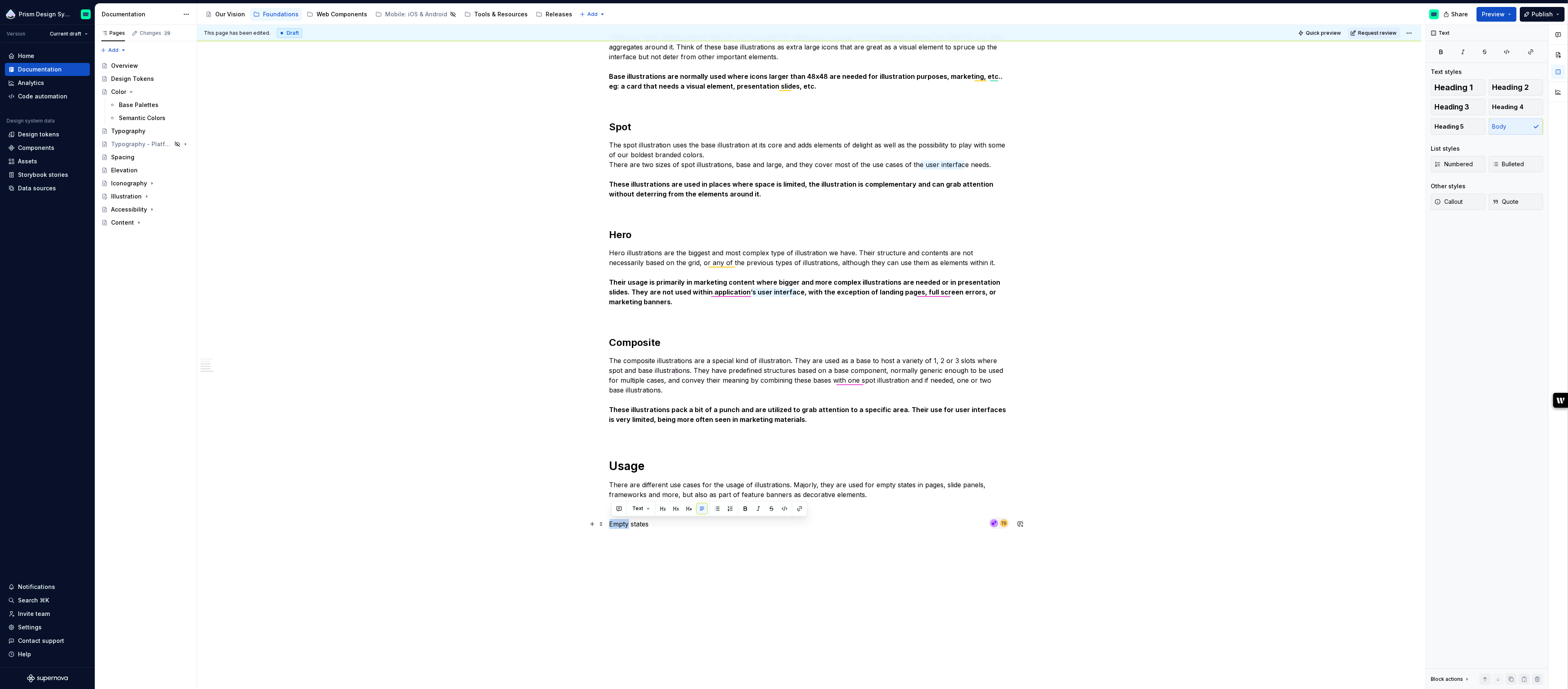
click at [620, 528] on p "Empty states" at bounding box center [810, 524] width 401 height 10
click at [663, 507] on button "button" at bounding box center [663, 508] width 12 height 12
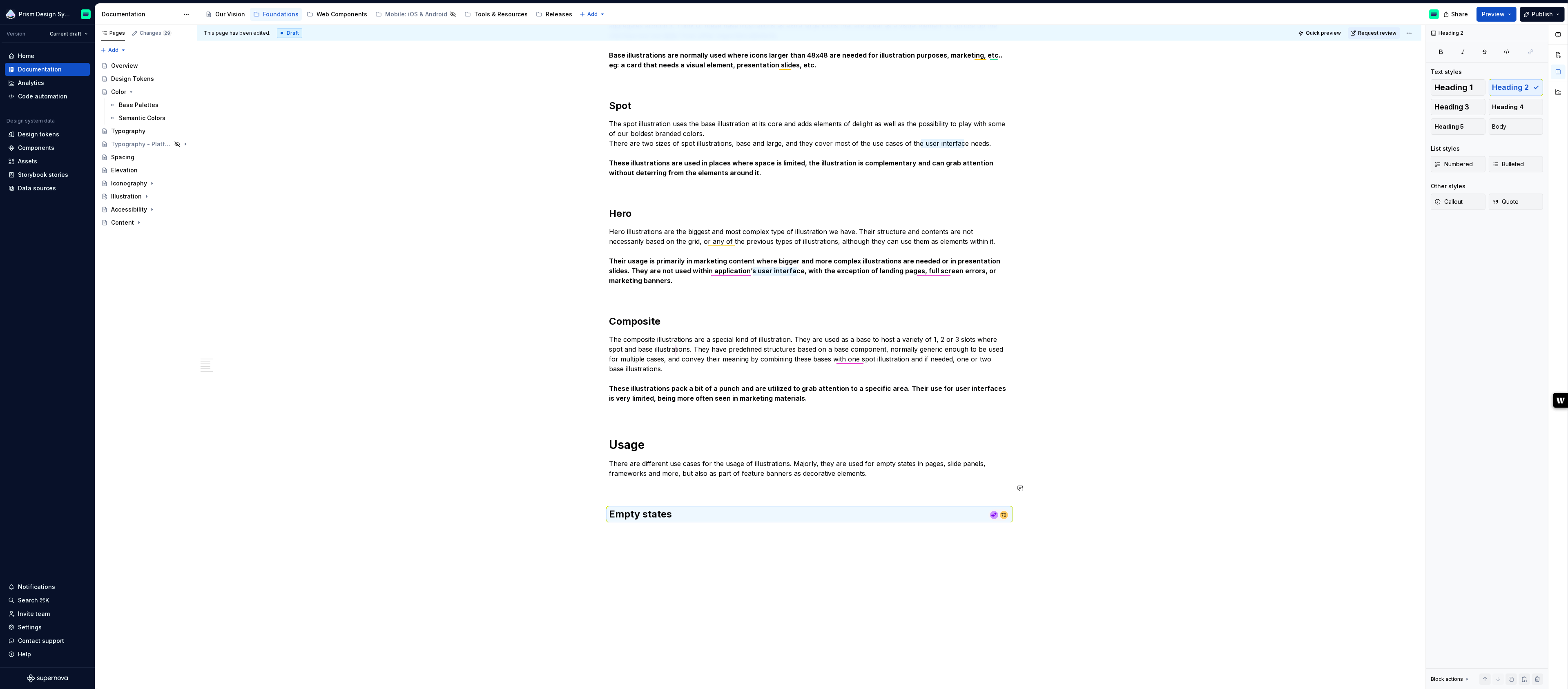
scroll to position [239, 0]
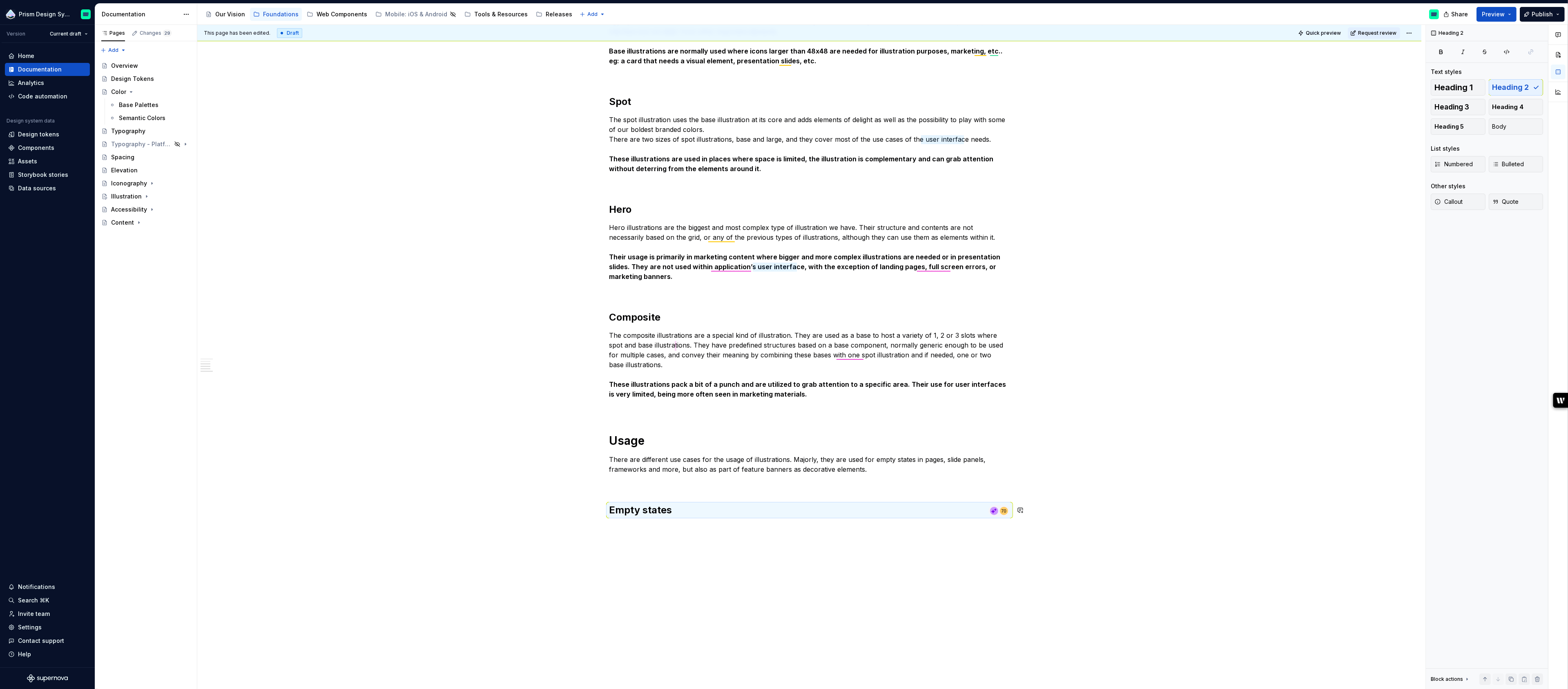
click at [663, 489] on div "Hierarchy We've got 4 sizes of illustrations, neatly filed into categories by t…" at bounding box center [810, 224] width 401 height 585
click at [688, 476] on div "Hierarchy We've got 4 sizes of illustrations, neatly filed into categories by t…" at bounding box center [810, 224] width 401 height 585
click at [681, 507] on div "Hierarchy We've got 4 sizes of illustrations, neatly filed into categories by t…" at bounding box center [810, 222] width 401 height 580
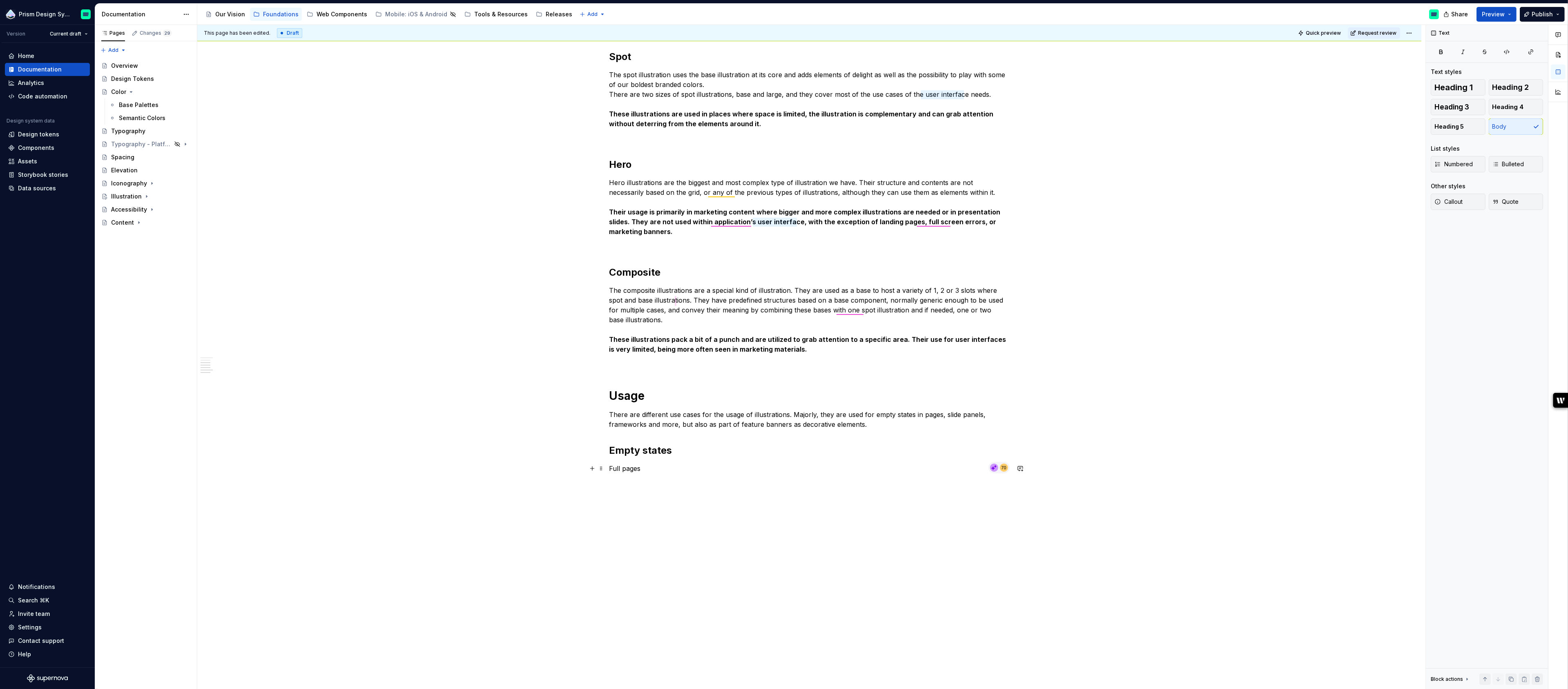
click at [624, 466] on p "Full pages" at bounding box center [810, 468] width 401 height 10
drag, startPoint x: 666, startPoint y: 489, endPoint x: 613, endPoint y: 467, distance: 57.4
click at [613, 467] on div "Hierarchy We've got 4 sizes of illustrations, neatly filed into categories by t…" at bounding box center [810, 192] width 401 height 611
drag, startPoint x: 613, startPoint y: 467, endPoint x: 640, endPoint y: 485, distance: 32.4
click at [640, 485] on div "Hierarchy We've got 4 sizes of illustrations, neatly filed into categories by t…" at bounding box center [810, 188] width 401 height 602
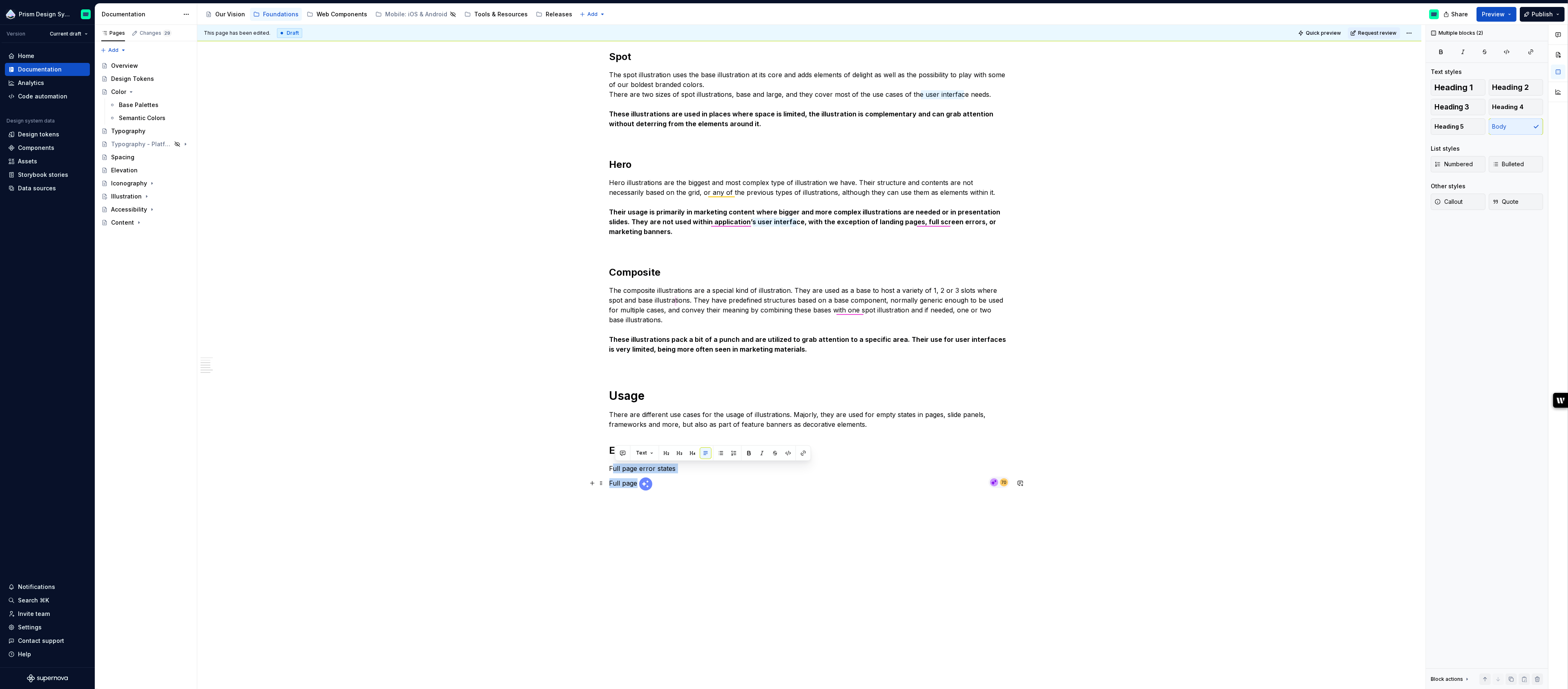
click at [666, 480] on p "Full page" at bounding box center [810, 483] width 401 height 10
click at [641, 467] on p "Full page error states" at bounding box center [810, 468] width 401 height 10
click at [641, 496] on p "Full page tab or pa" at bounding box center [810, 498] width 401 height 10
click at [677, 496] on p "Full page - Tab or pa" at bounding box center [810, 498] width 401 height 10
click at [658, 481] on p "Full page - Secion errors" at bounding box center [810, 483] width 401 height 10
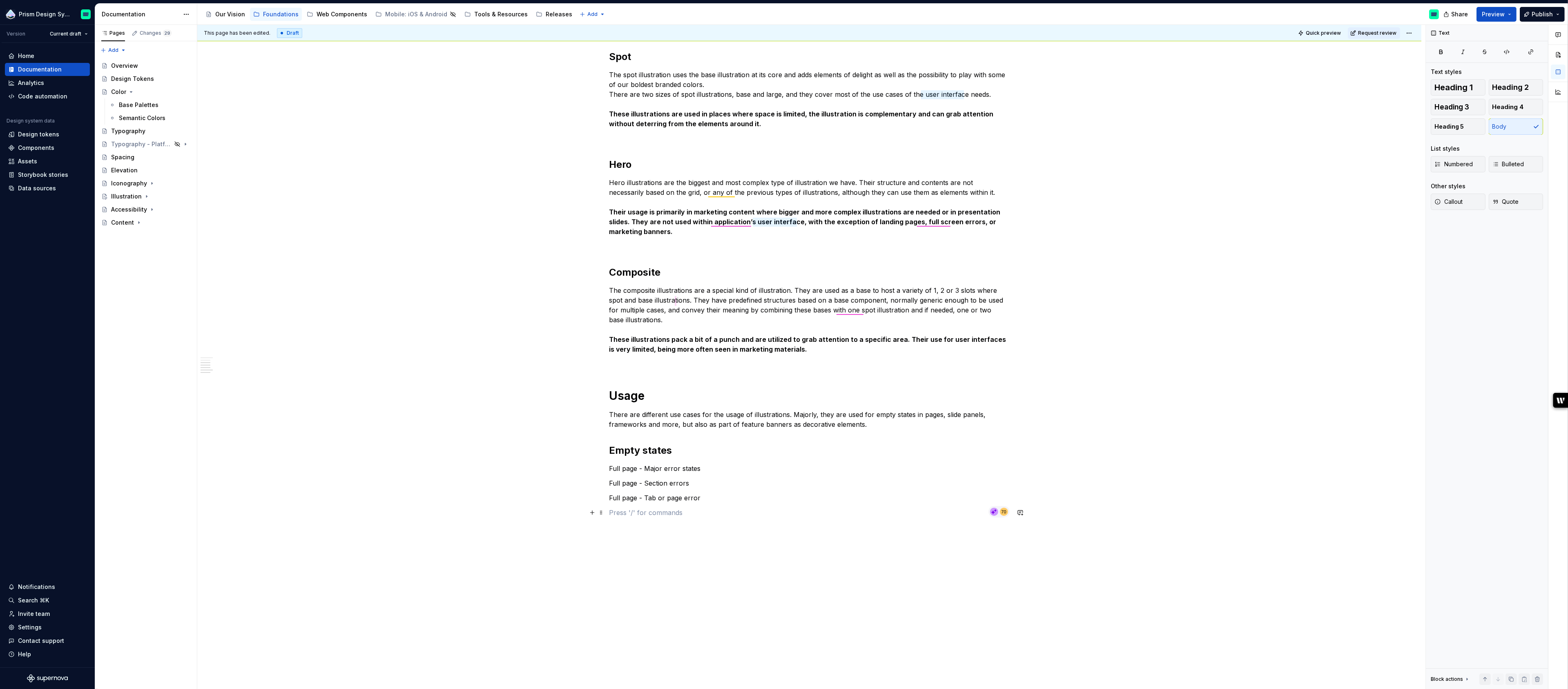
click at [653, 514] on p at bounding box center [810, 512] width 401 height 10
click at [613, 508] on p "Cards, panels, datagrids and more" at bounding box center [810, 512] width 401 height 10
click at [766, 513] on p "Components - Cards, panels, datagrids and more" at bounding box center [810, 512] width 401 height 10
click at [634, 513] on p "Components - Cards, panels, datagrids and more" at bounding box center [810, 512] width 401 height 10
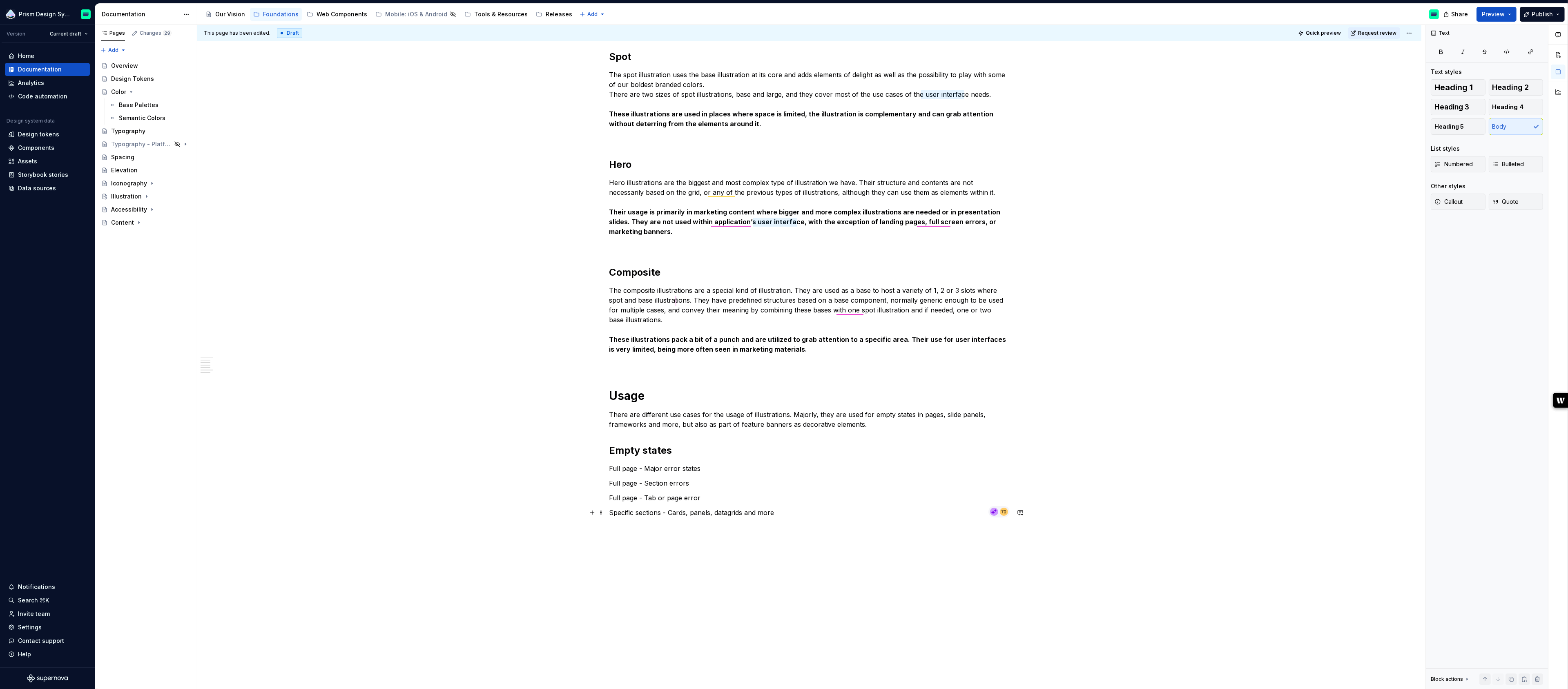
click at [793, 512] on p "Specific sections - Cards, panels, datagrids and more" at bounding box center [810, 512] width 401 height 10
click at [624, 529] on p "Log out" at bounding box center [810, 528] width 401 height 10
click at [791, 543] on p "Small spaces - Dropdowns, sections within panels/cards" at bounding box center [810, 542] width 401 height 10
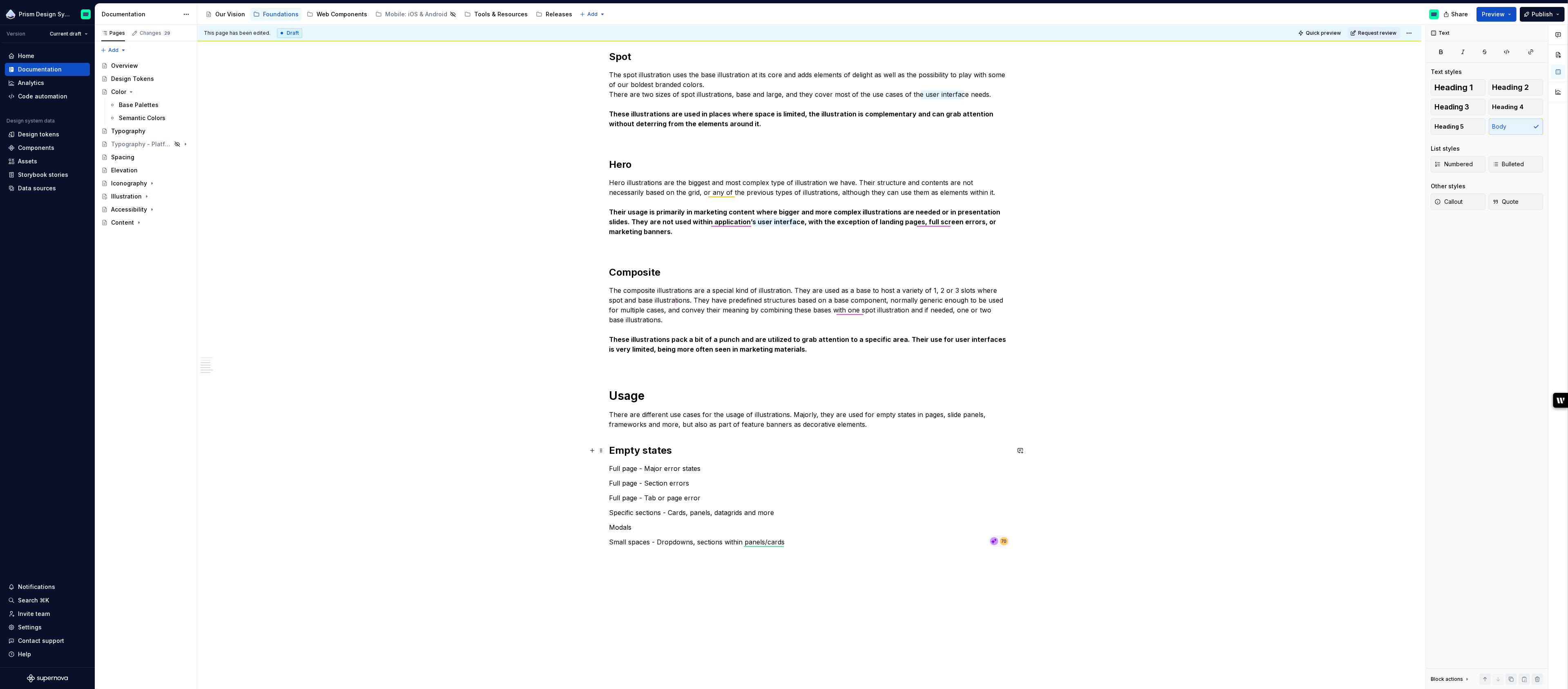
click at [632, 451] on h2 "Empty states" at bounding box center [810, 450] width 401 height 13
click at [679, 448] on h2 "Empty states" at bounding box center [810, 450] width 401 height 13
click at [802, 541] on p "Small spaces - Dropdowns, sections within panels/cards" at bounding box center [810, 542] width 401 height 10
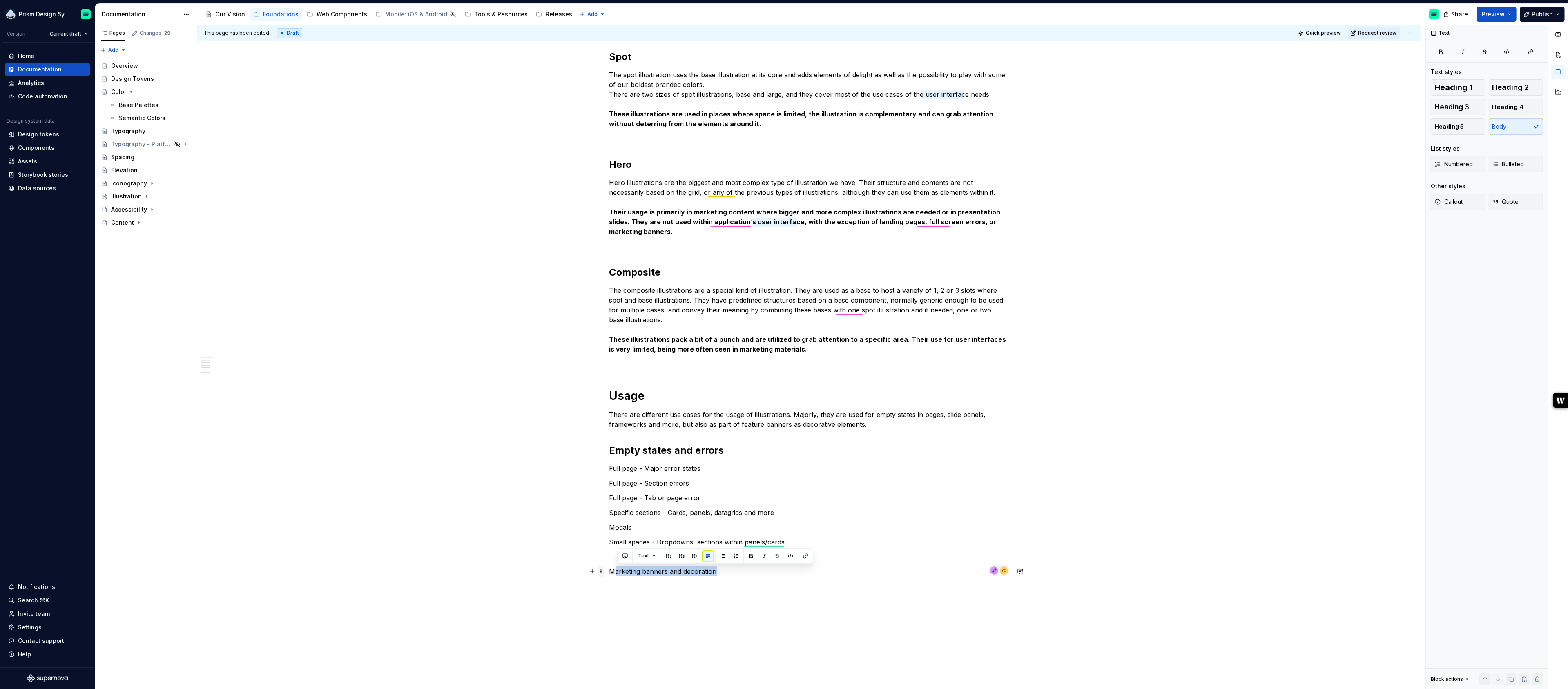
drag, startPoint x: 733, startPoint y: 568, endPoint x: 601, endPoint y: 568, distance: 132.0
click at [610, 568] on div "Hierarchy We've got 4 sizes of illustrations, neatly filed into categories by t…" at bounding box center [810, 236] width 401 height 699
click at [670, 556] on button "button" at bounding box center [669, 556] width 12 height 12
click at [787, 586] on h2 "Marketing banners and decoration" at bounding box center [810, 582] width 401 height 13
click at [784, 584] on h2 "Marketing banners and decoration" at bounding box center [810, 582] width 401 height 13
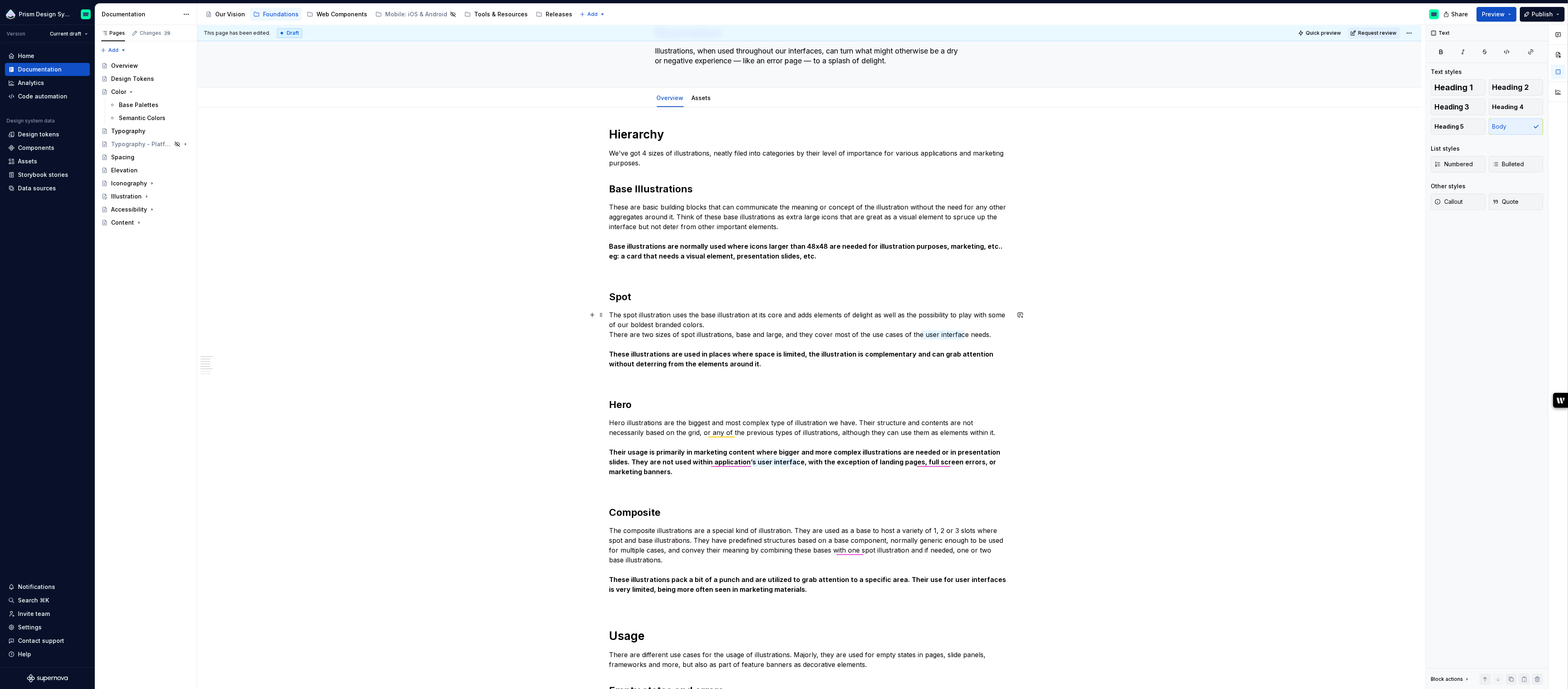
scroll to position [19, 0]
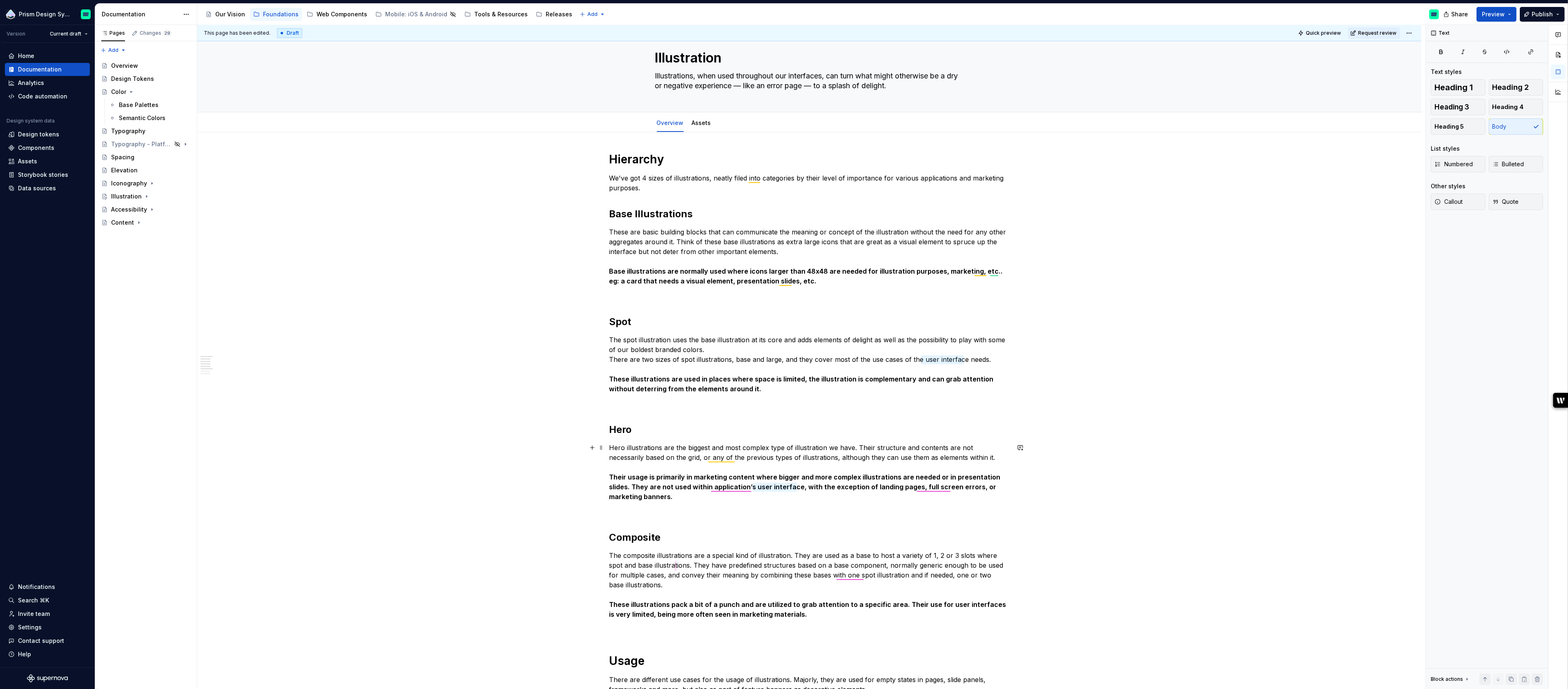
click at [720, 459] on p "Hero illustrations are the biggest and most complex type of illustration we hav…" at bounding box center [810, 472] width 401 height 59
click at [819, 452] on p "Hero illustrations are the biggest and most complex type of illustration we hav…" at bounding box center [810, 472] width 401 height 59
click at [735, 489] on strong "Their usage is primarily in marketing content where bigger and more complex ill…" at bounding box center [806, 487] width 393 height 28
click at [705, 484] on strong "Their usage is primarily in marketing content where bigger and more complex ill…" at bounding box center [806, 487] width 393 height 28
click at [712, 485] on strong "Their usage is primarily in marketing content where bigger and more complex ill…" at bounding box center [806, 487] width 393 height 28
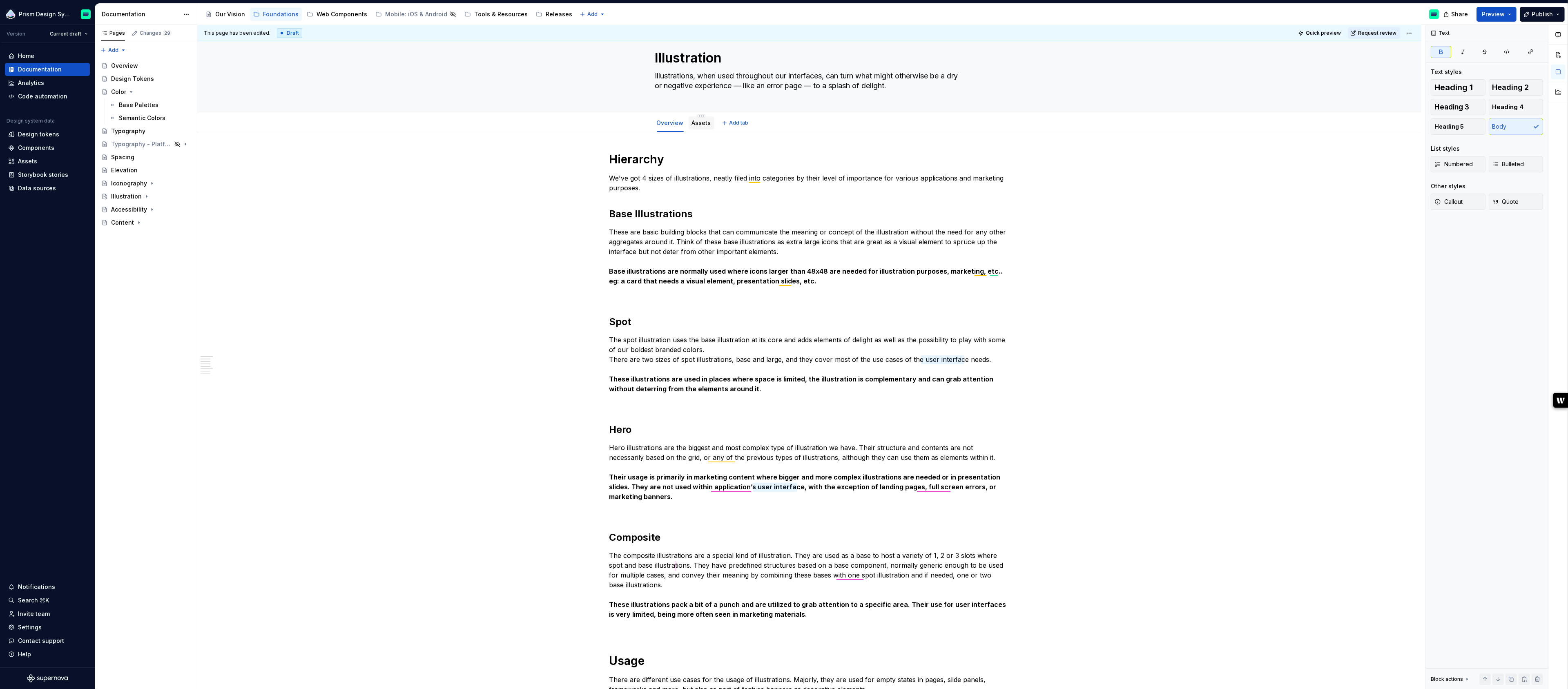
click at [701, 122] on link "Assets" at bounding box center [702, 122] width 19 height 7
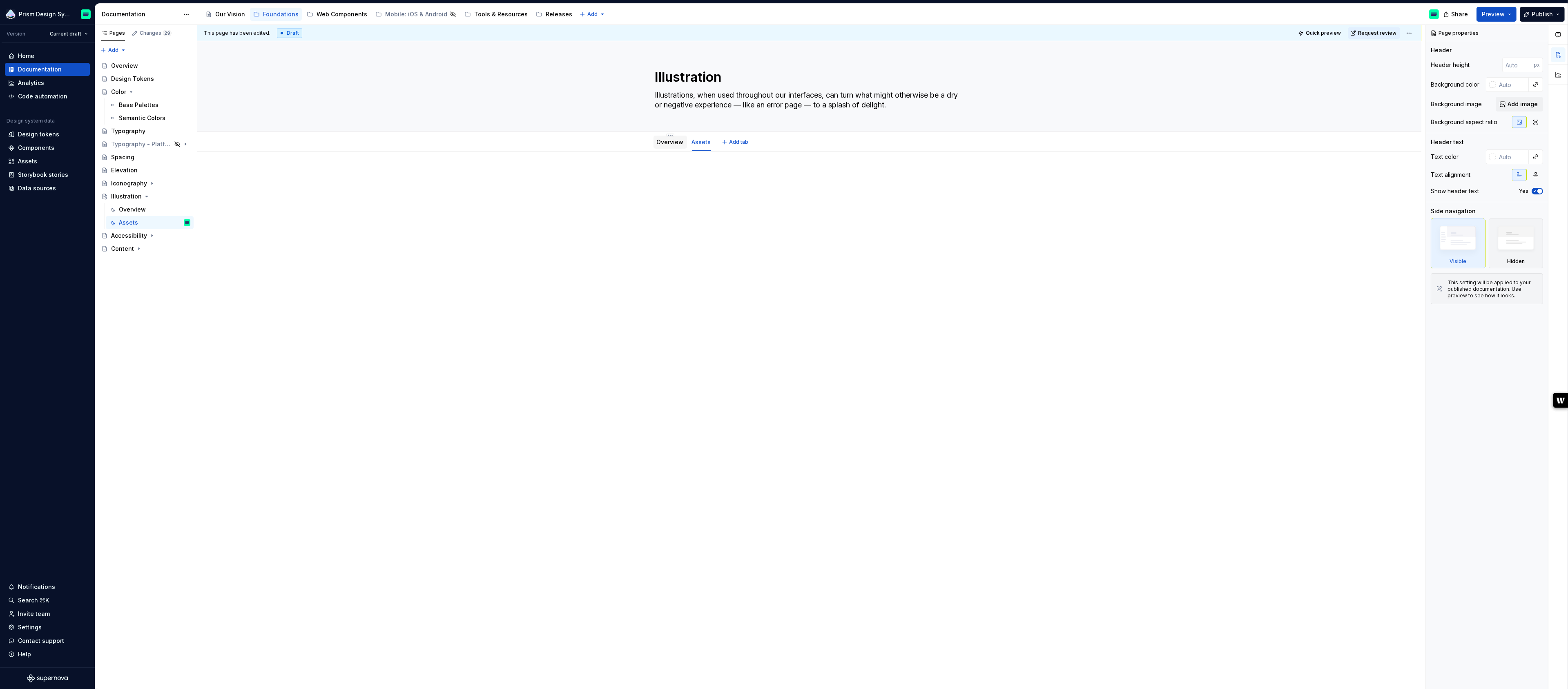
click at [669, 146] on div "Overview" at bounding box center [671, 142] width 27 height 10
click at [677, 144] on link "Overview" at bounding box center [671, 141] width 27 height 7
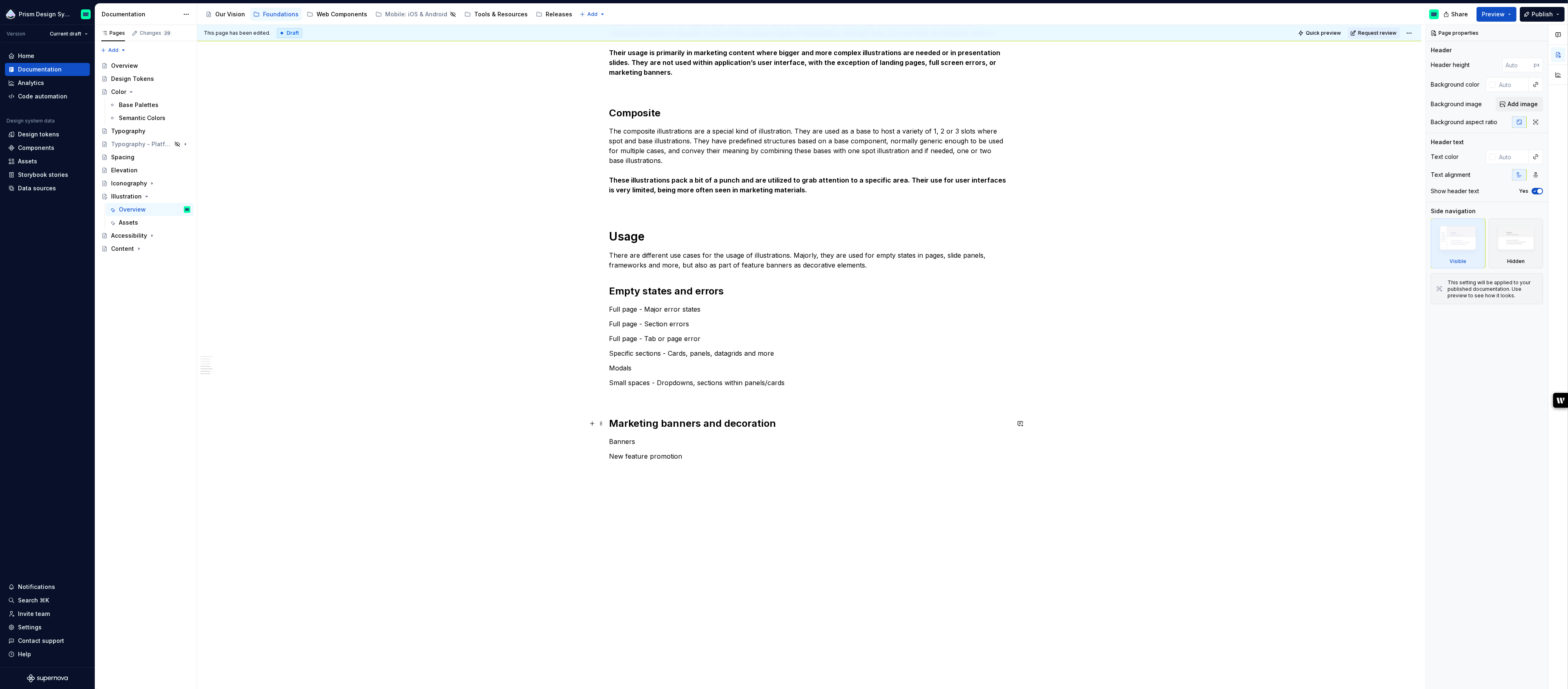
scroll to position [446, 0]
type textarea "*"
